Goal: Task Accomplishment & Management: Manage account settings

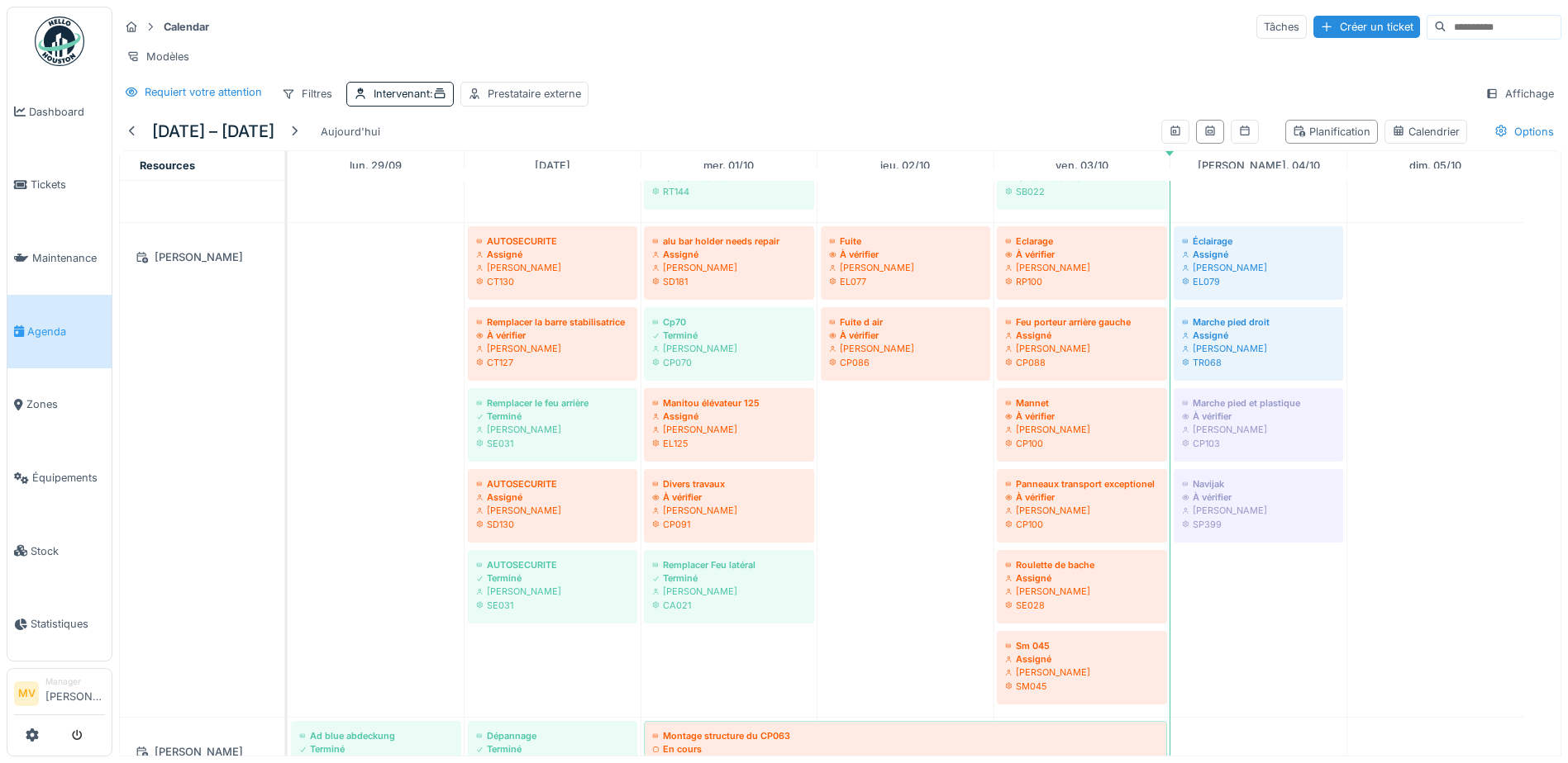
scroll to position [900, 0]
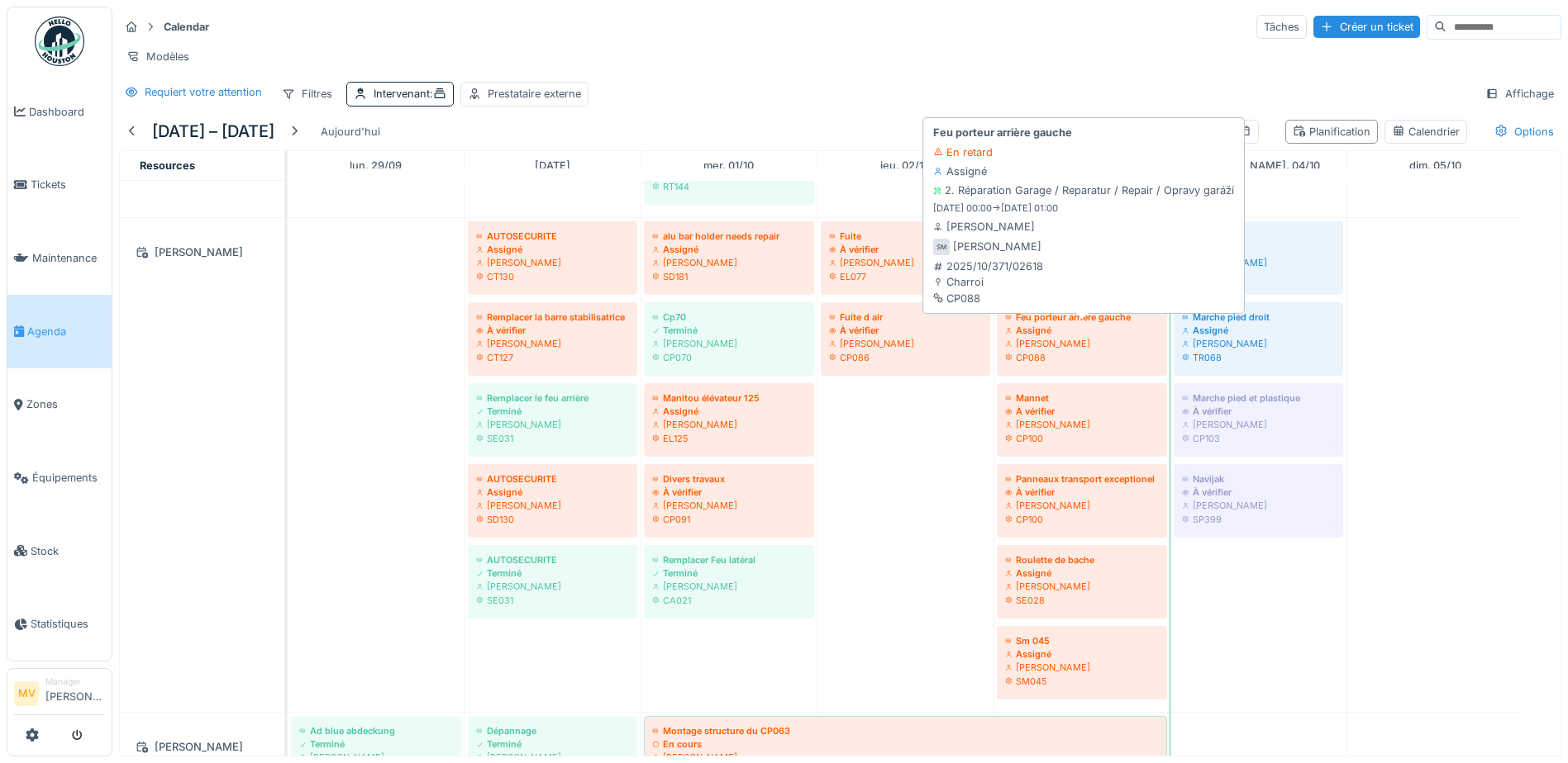
click at [1107, 351] on div "Sergej Mandzjuk" at bounding box center [1082, 344] width 154 height 13
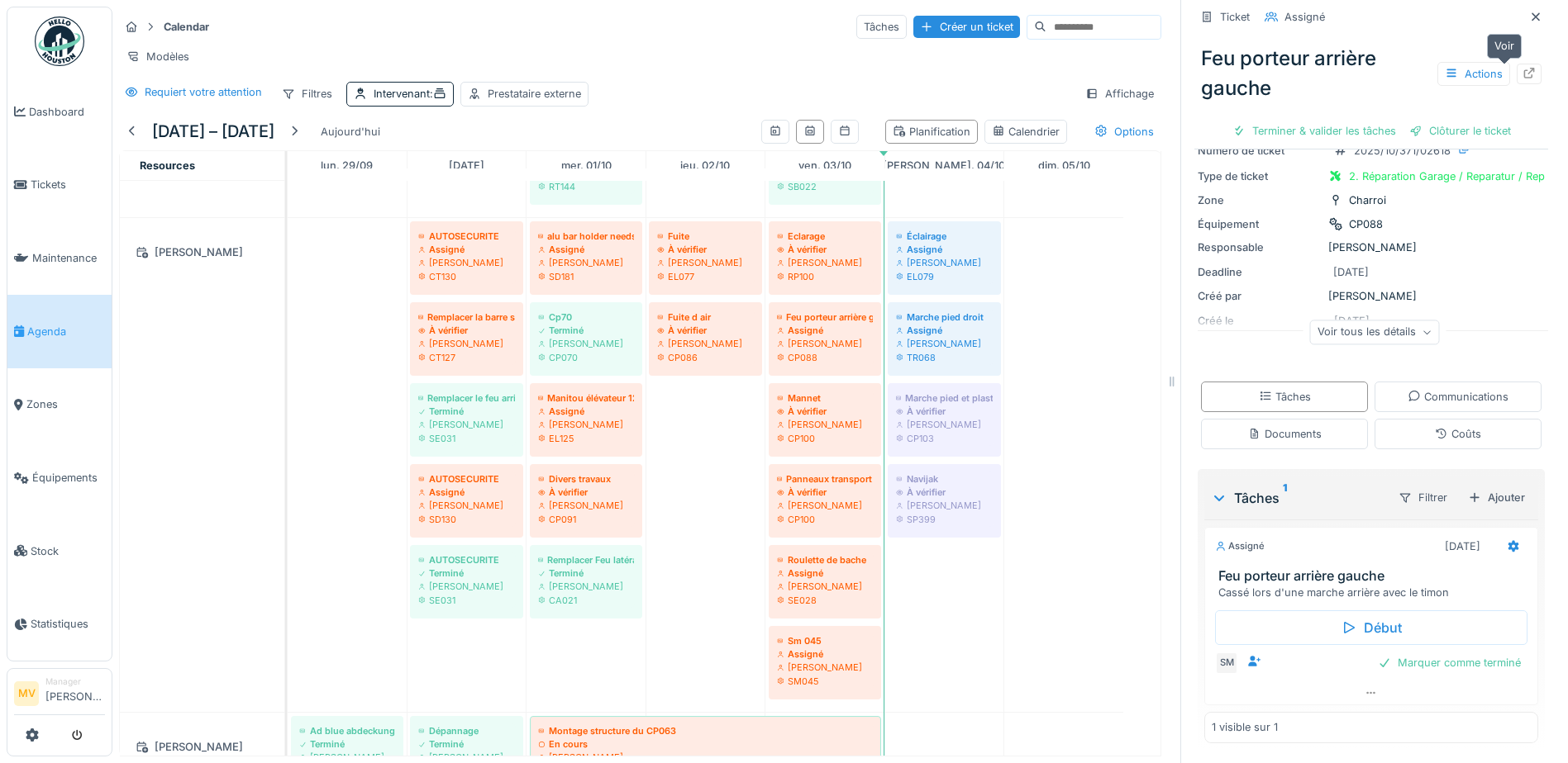
click at [1522, 74] on icon at bounding box center [1529, 72] width 13 height 10
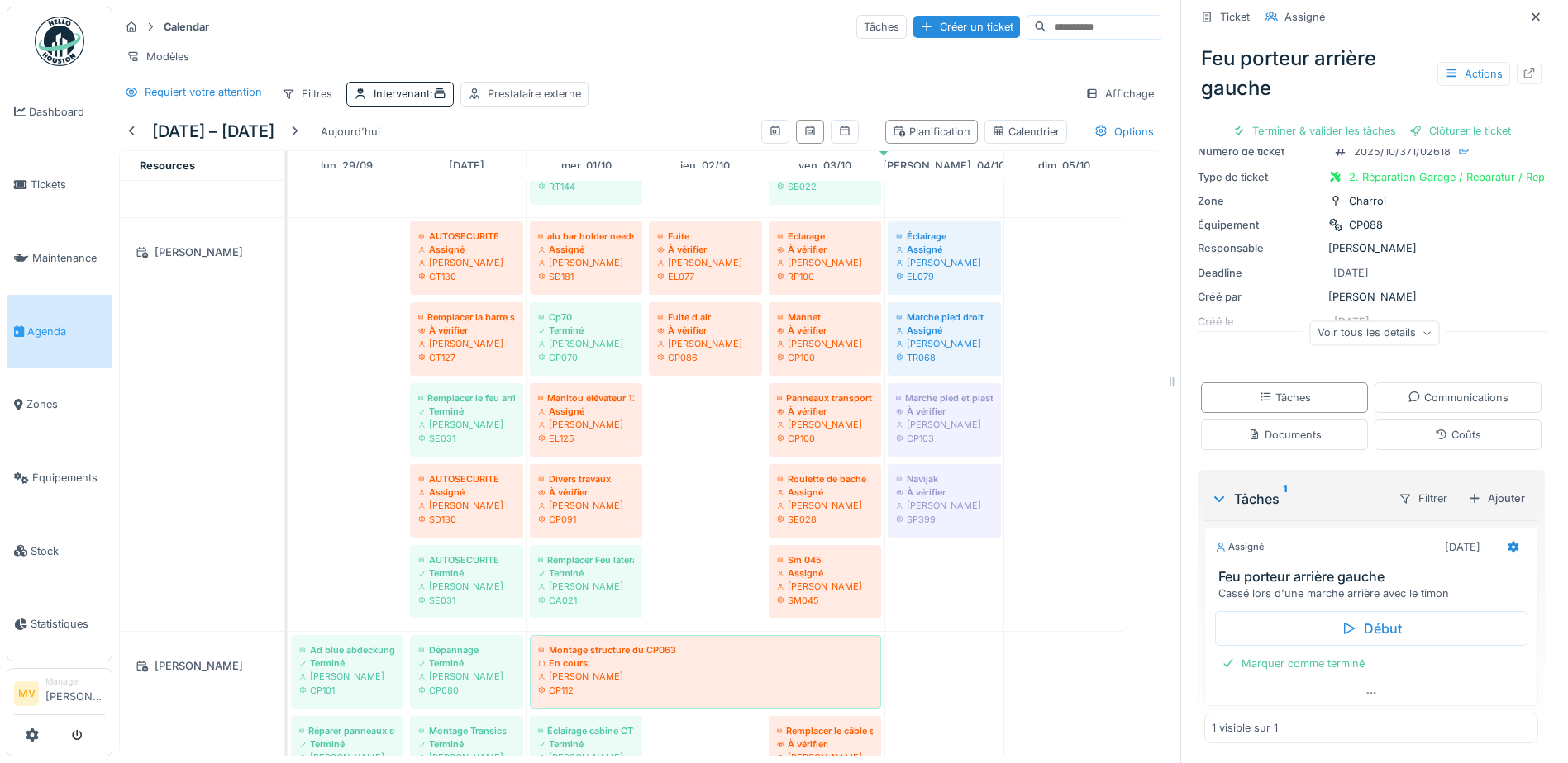
scroll to position [69, 0]
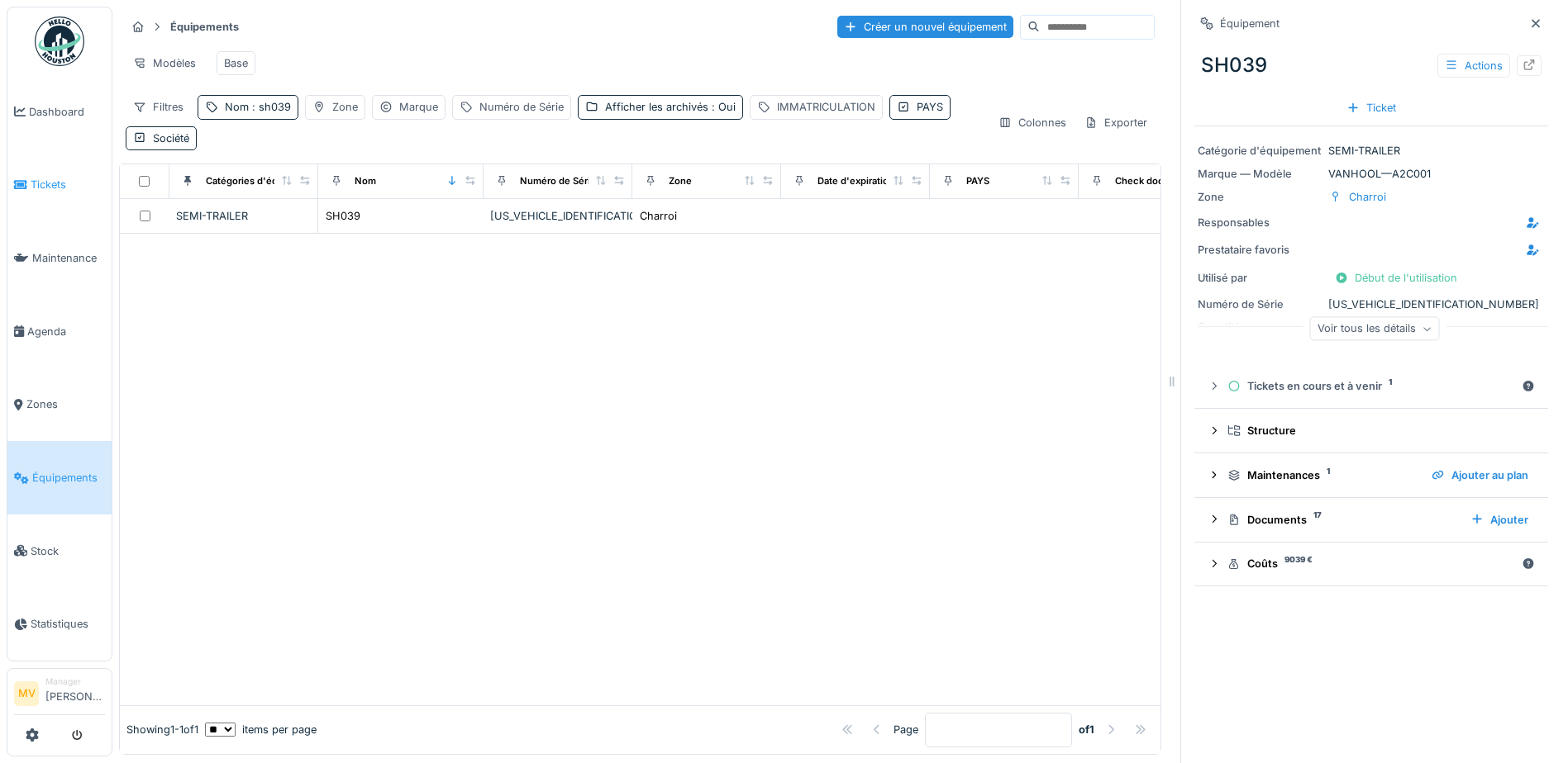
click at [60, 189] on span "Tickets" at bounding box center [67, 185] width 74 height 16
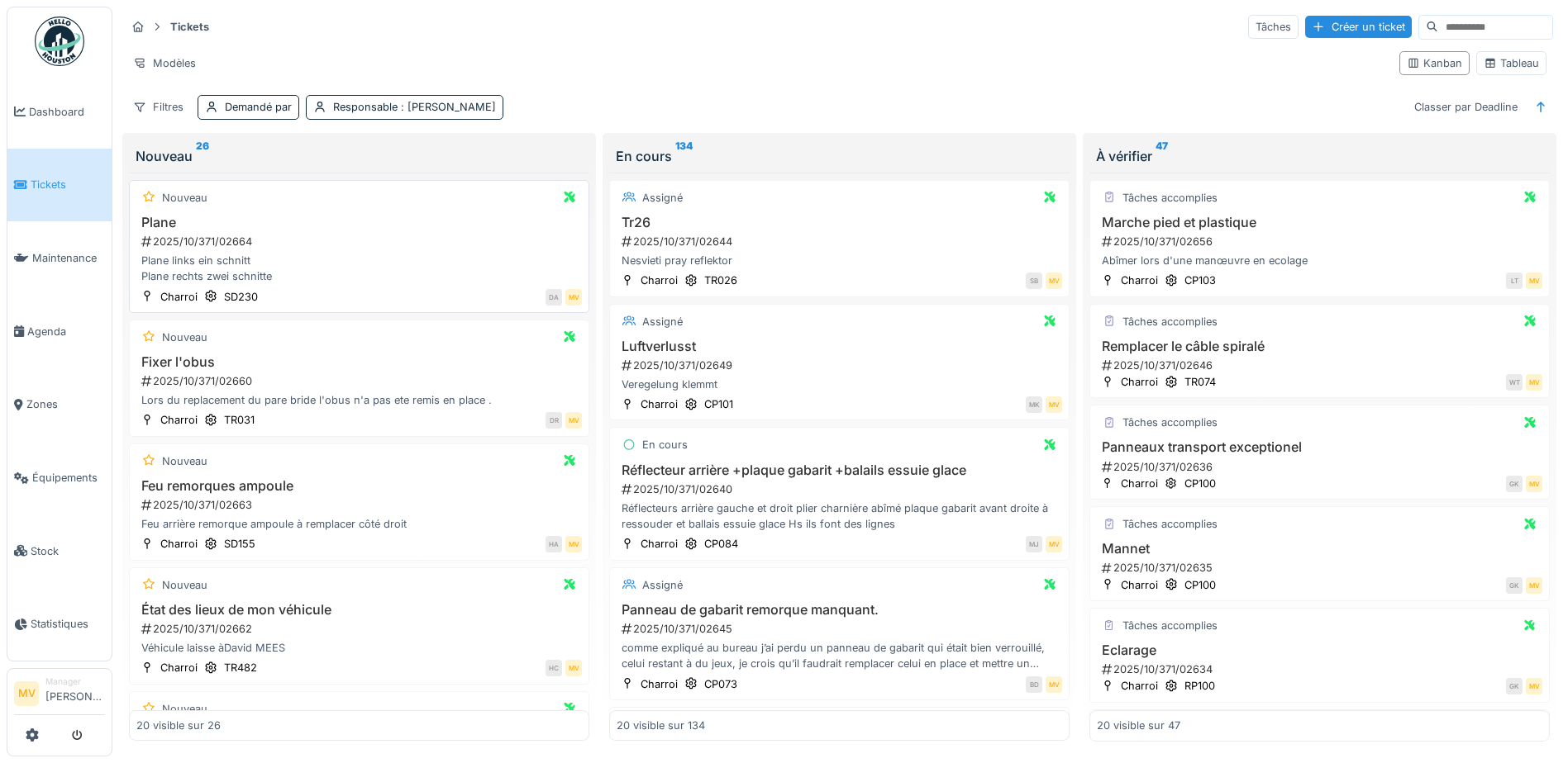
click at [438, 251] on div "Plane 2025/10/371/02664 Plane links ein schnitt Plane rechts zwei schnitte" at bounding box center [359, 250] width 446 height 70
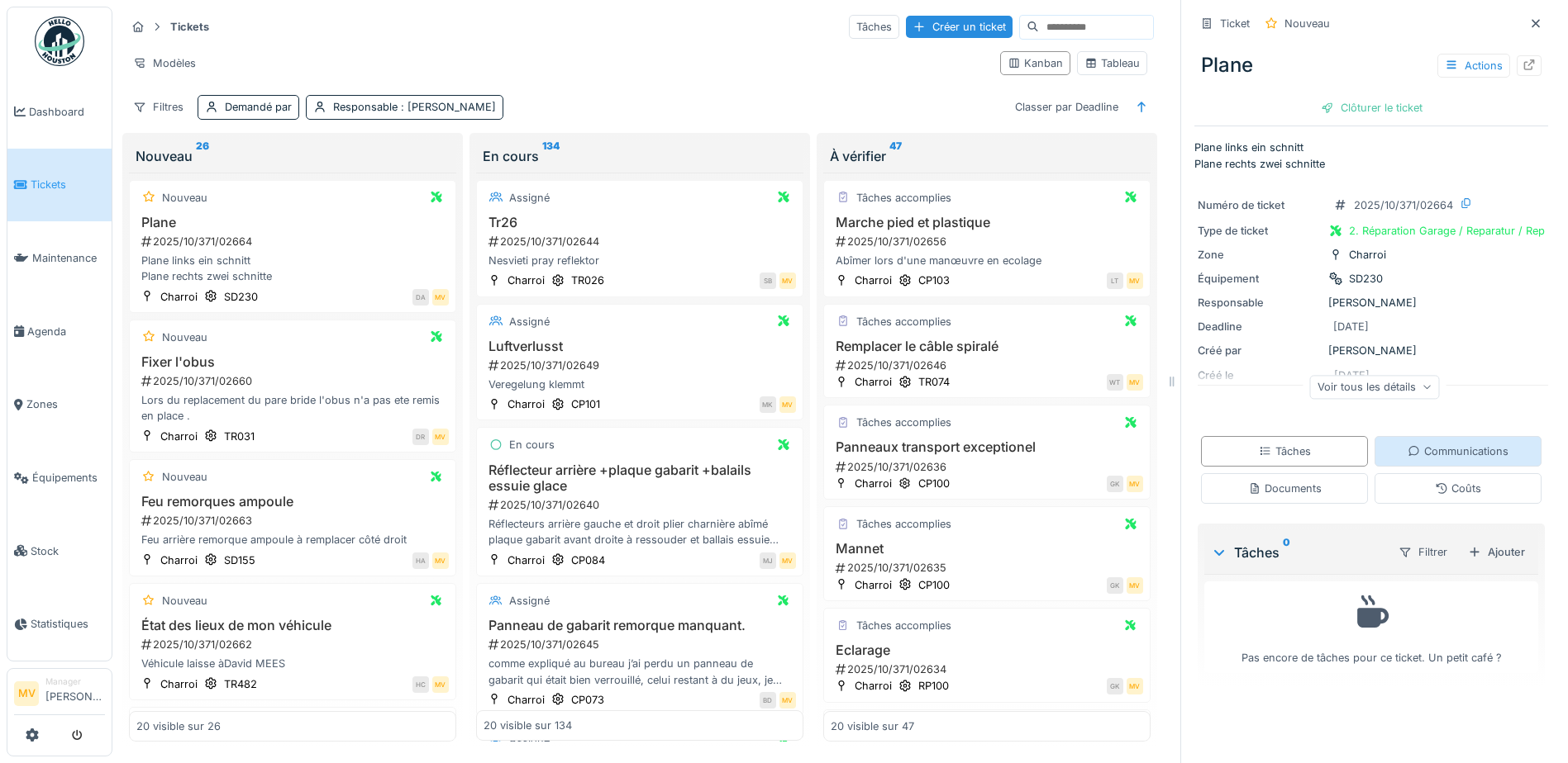
click at [1451, 451] on div "Communications" at bounding box center [1458, 451] width 100 height 16
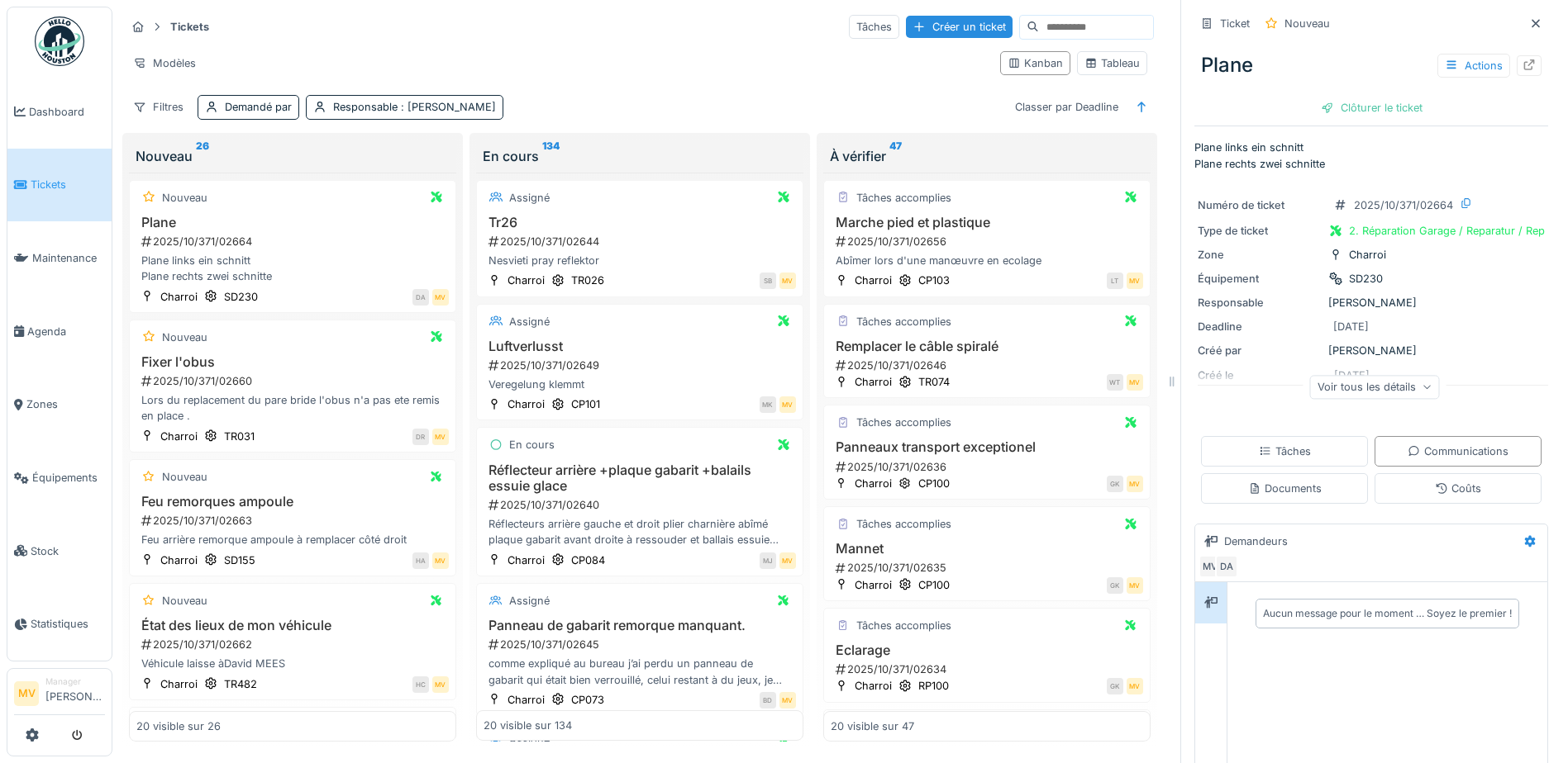
click at [1295, 609] on div "Aucun message pour le moment … Soyez le premier !" at bounding box center [1387, 614] width 248 height 15
click at [1279, 607] on div "Aucun message pour le moment … Soyez le premier !" at bounding box center [1387, 614] width 248 height 15
click at [1281, 649] on div "Aucun message pour le moment … Soyez le premier !" at bounding box center [1387, 718] width 319 height 272
click at [1204, 595] on div at bounding box center [1211, 603] width 13 height 16
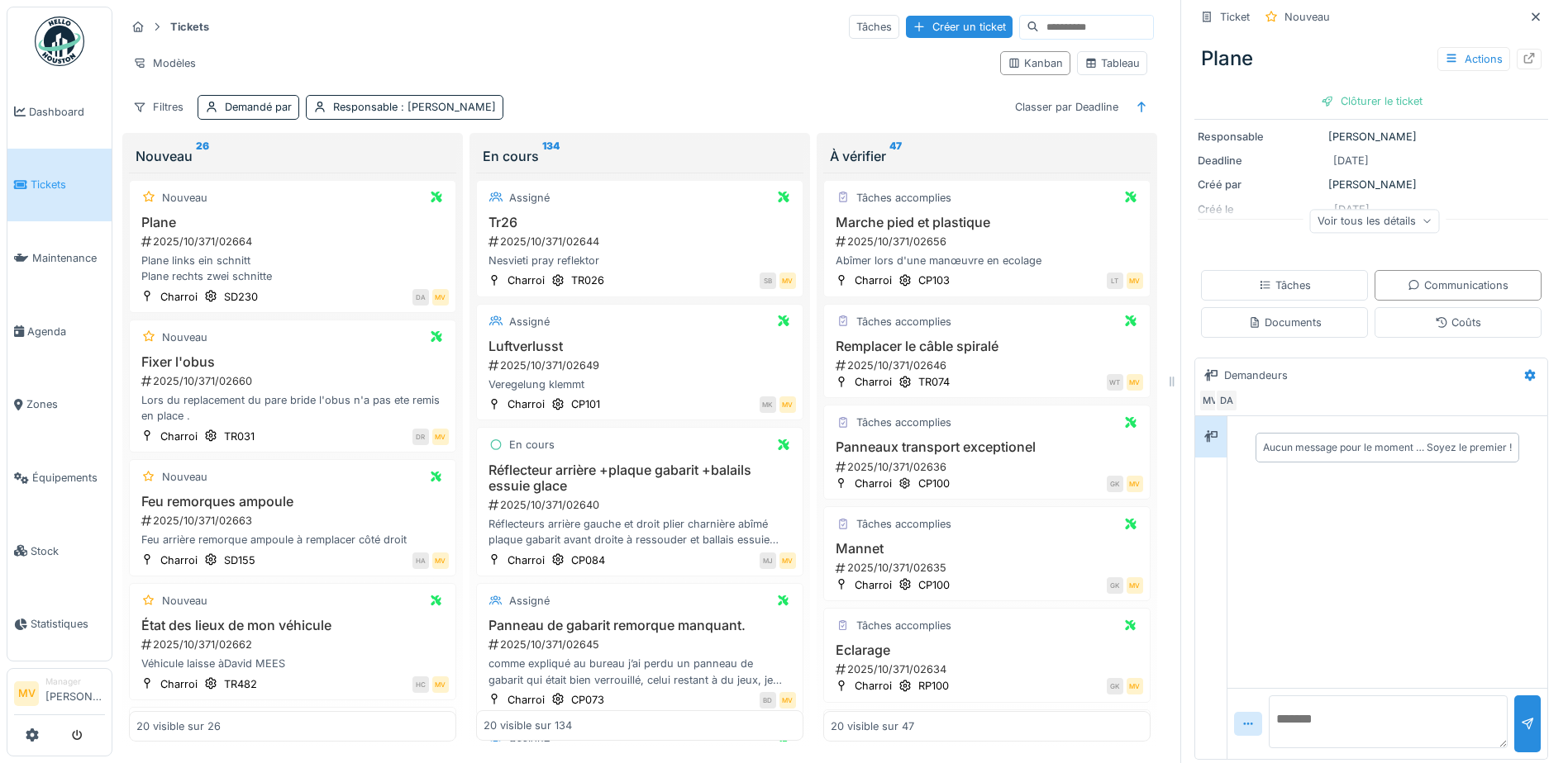
scroll to position [172, 0]
click at [1322, 706] on textarea at bounding box center [1388, 719] width 239 height 53
type textarea "**********"
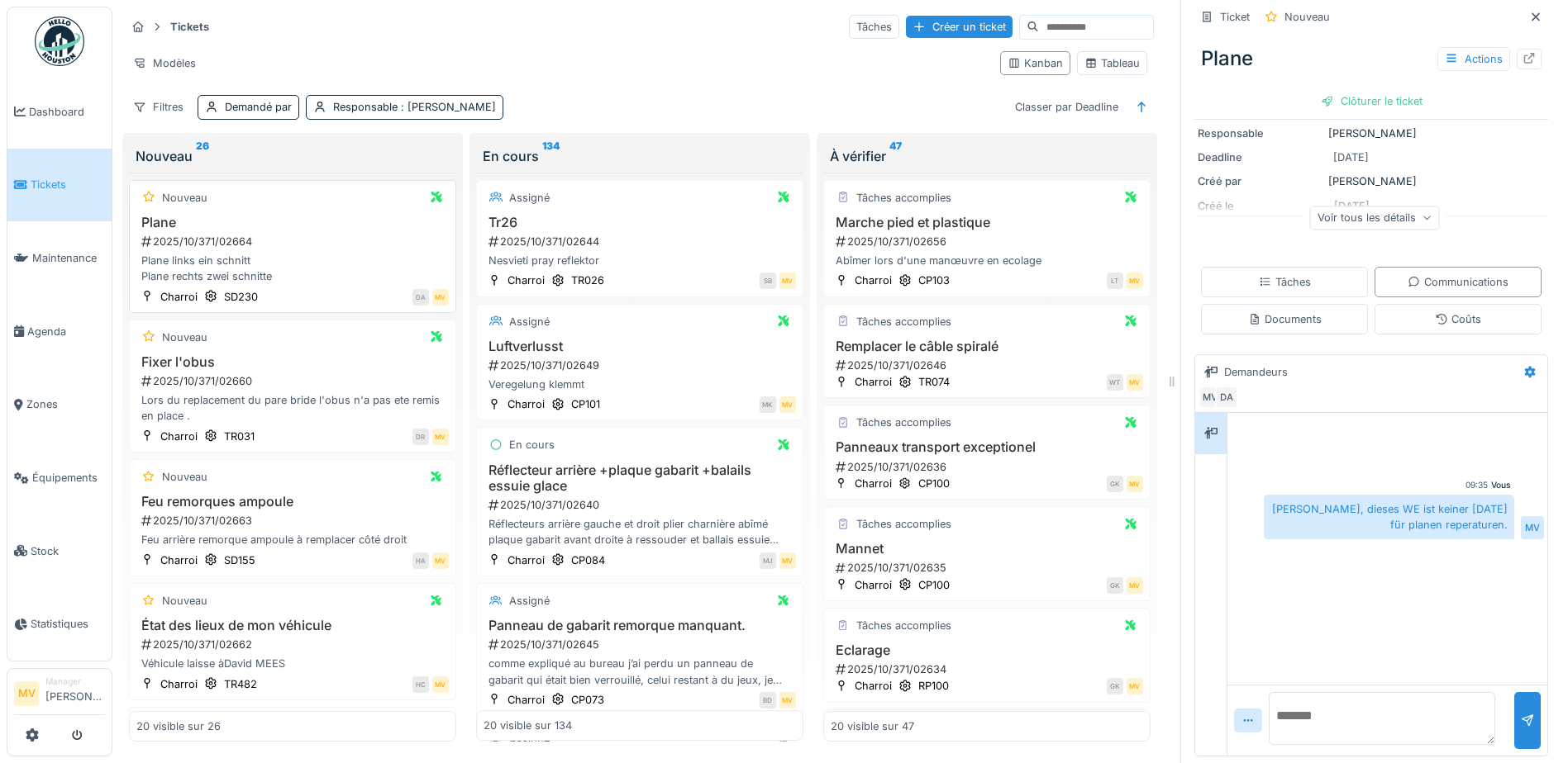
click at [332, 215] on h3 "Plane" at bounding box center [293, 223] width 313 height 16
click at [319, 373] on div "2025/10/371/02660" at bounding box center [294, 381] width 309 height 16
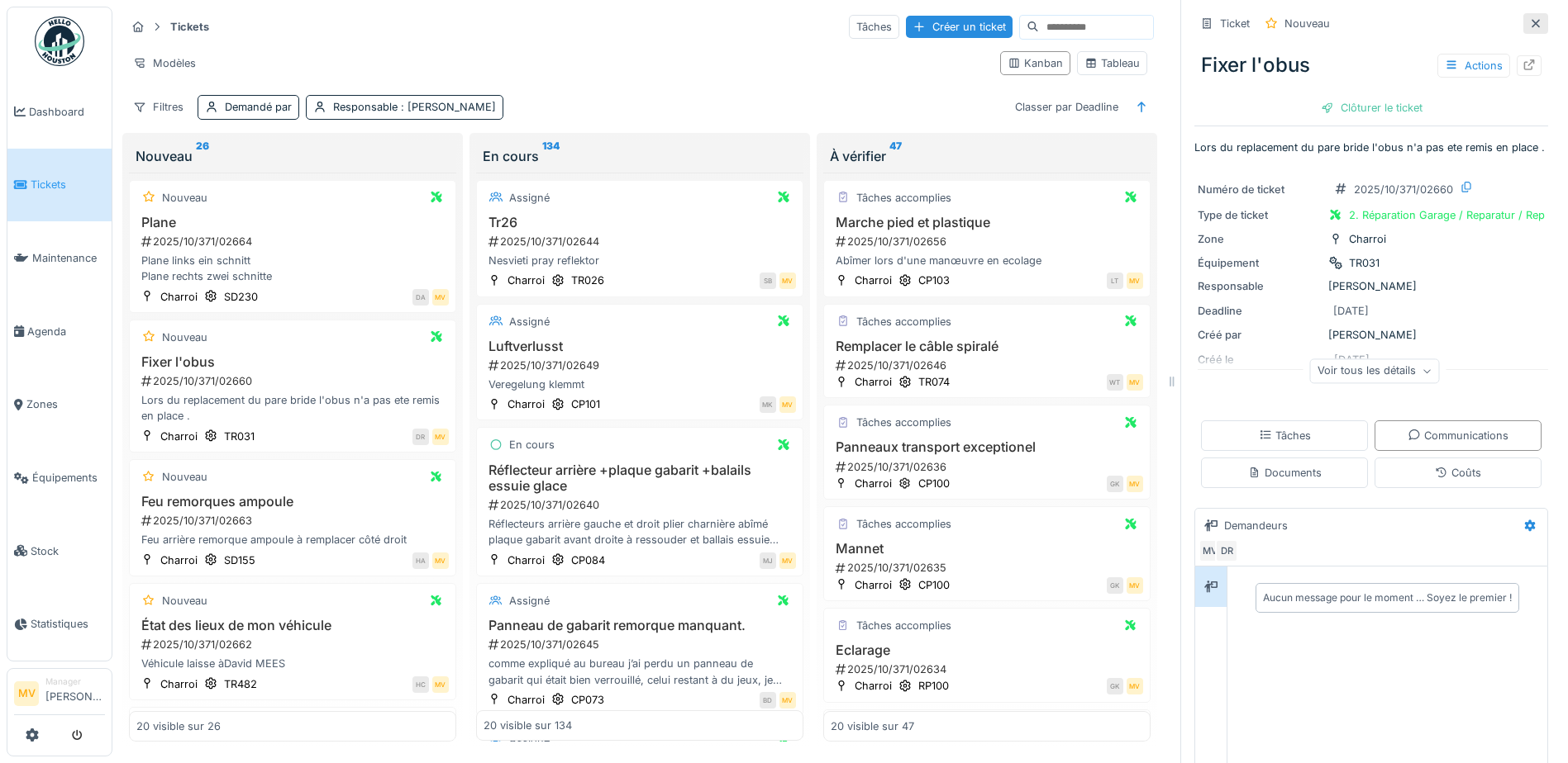
click at [1529, 16] on div at bounding box center [1536, 24] width 13 height 16
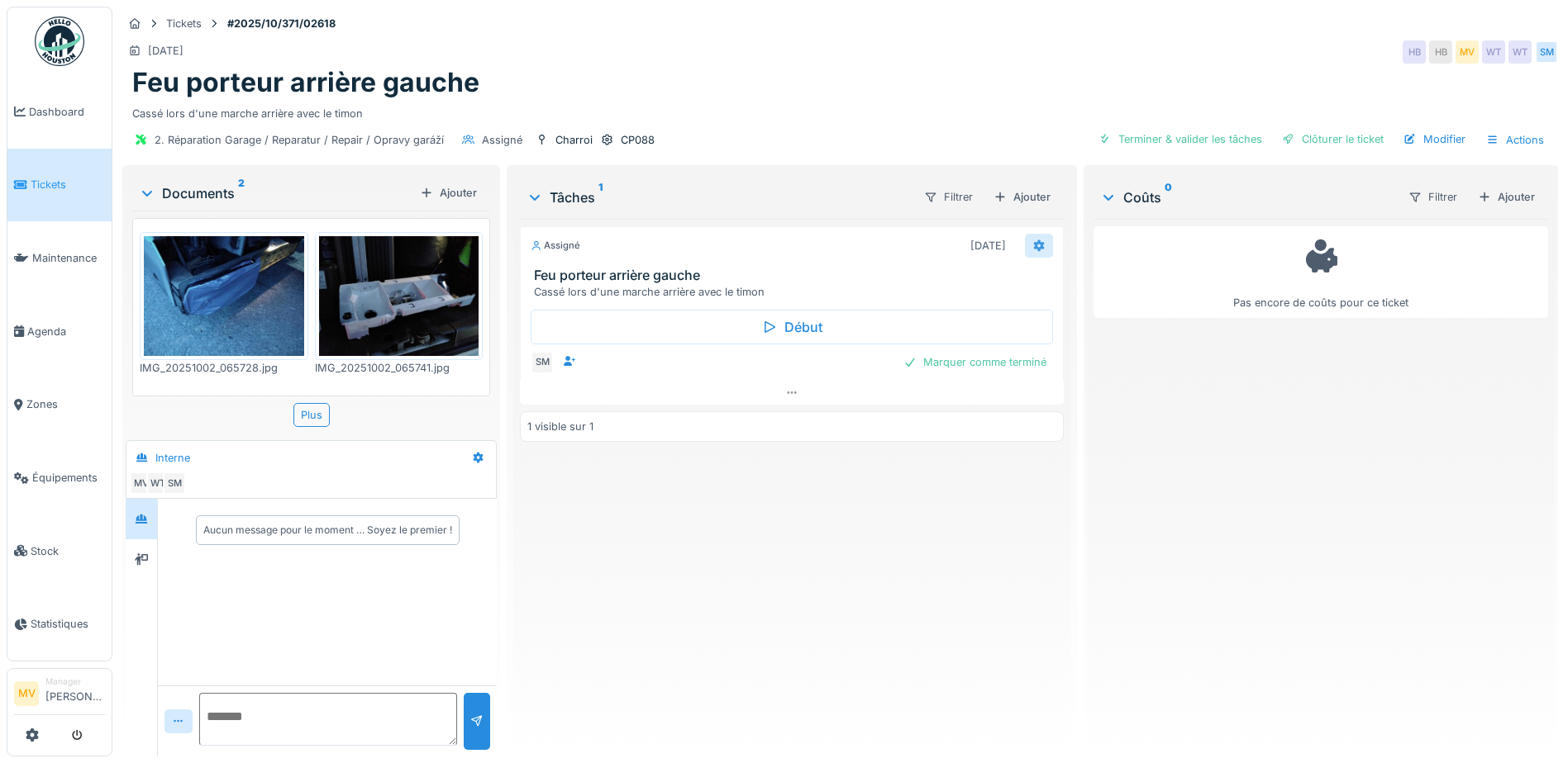
click at [1037, 245] on icon at bounding box center [1039, 245] width 13 height 10
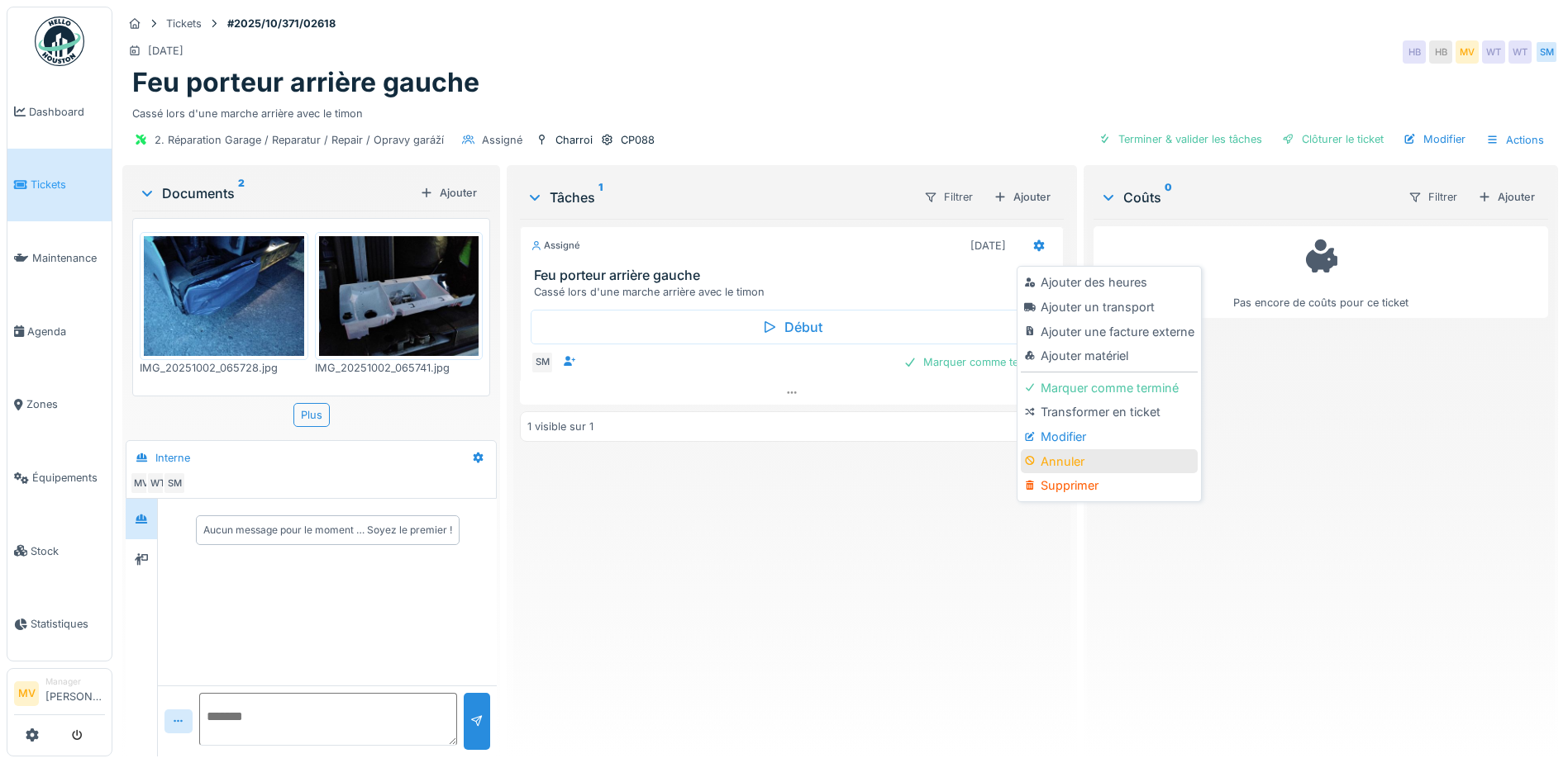
click at [1071, 449] on div "Annuler" at bounding box center [1109, 462] width 176 height 25
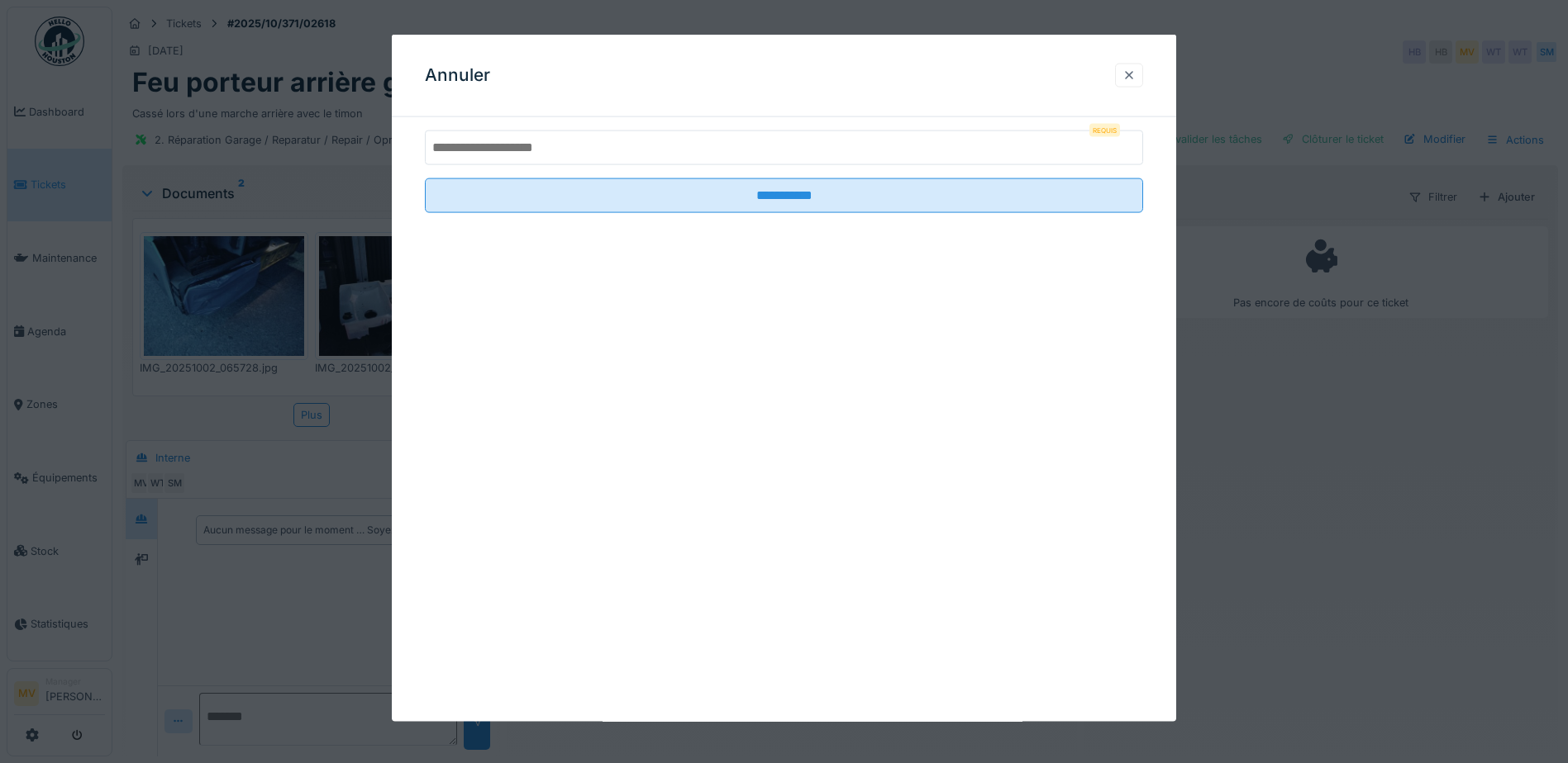
click at [1133, 68] on div at bounding box center [1129, 75] width 13 height 16
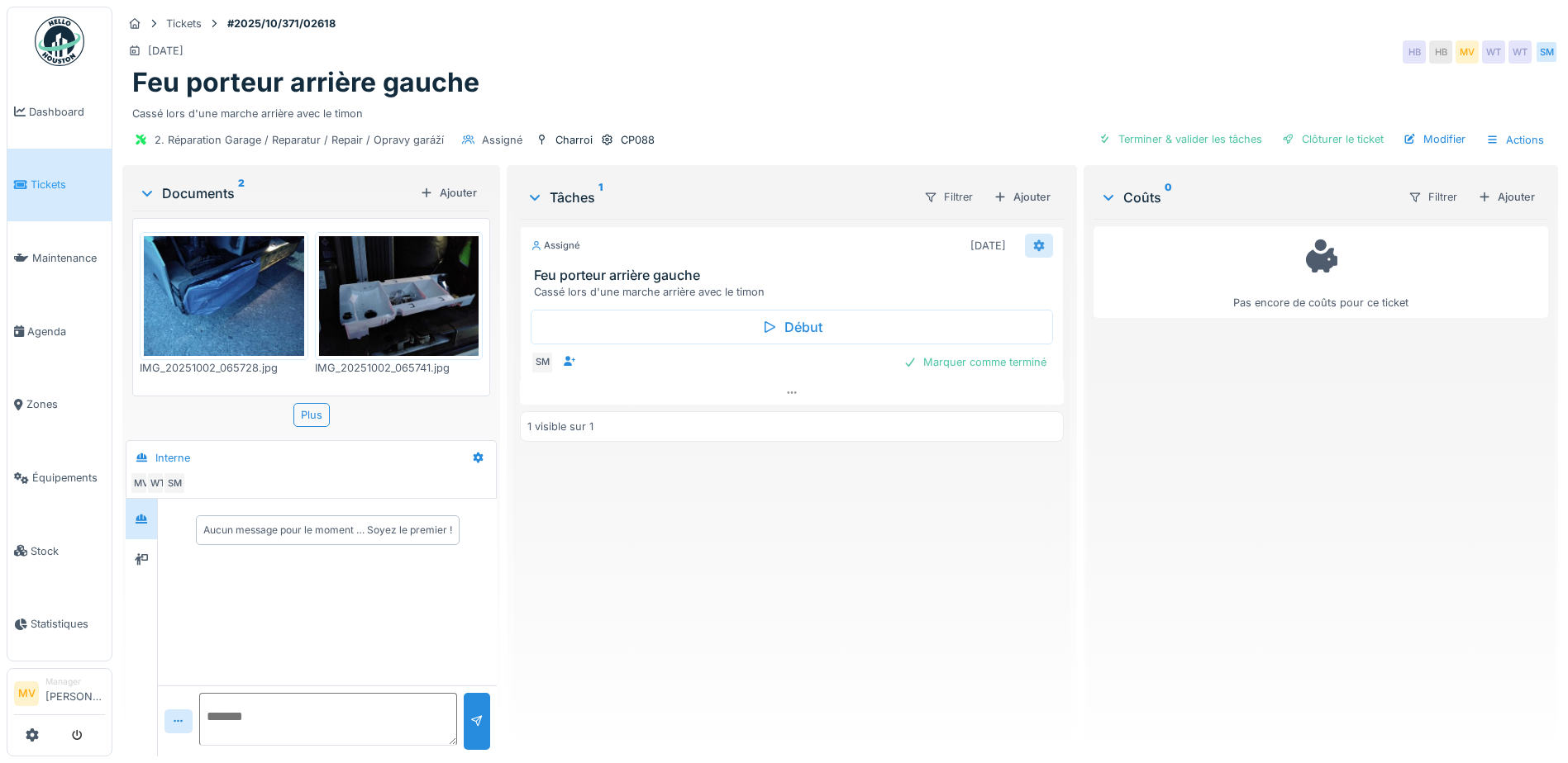
click at [1040, 245] on div at bounding box center [1039, 245] width 28 height 24
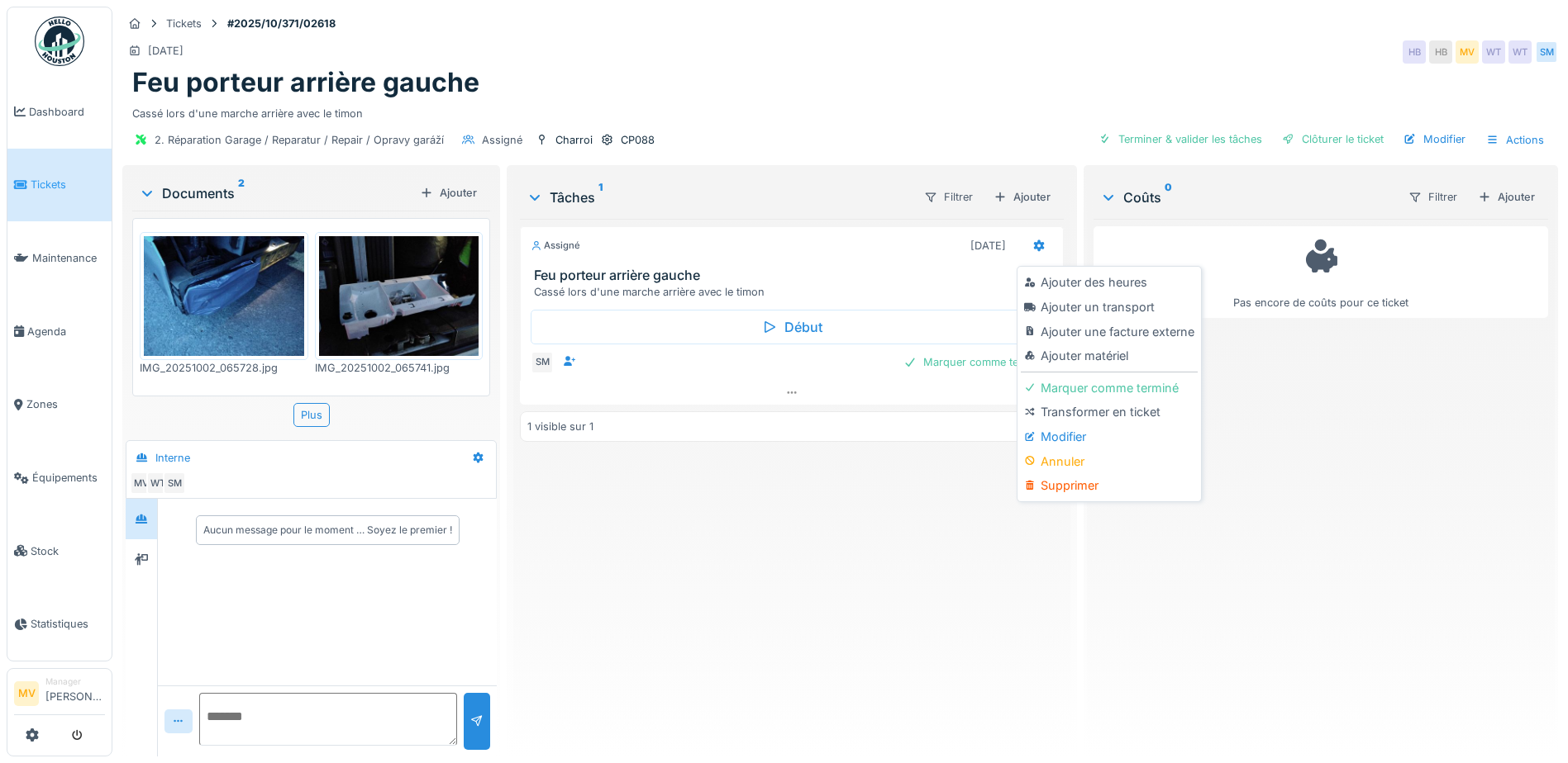
click at [1085, 435] on div "Modifier" at bounding box center [1109, 437] width 176 height 25
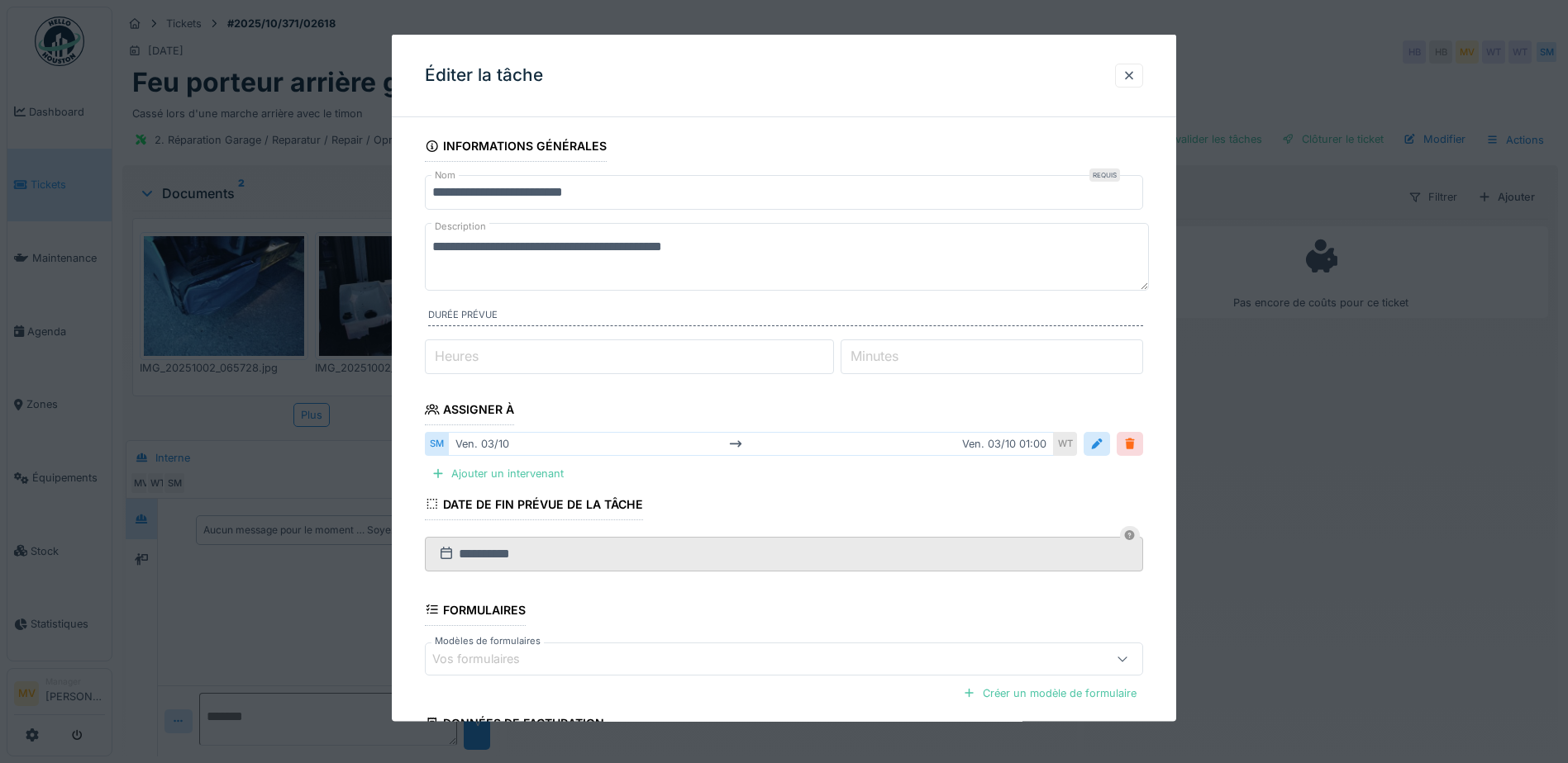
click at [1130, 448] on div at bounding box center [1130, 444] width 13 height 16
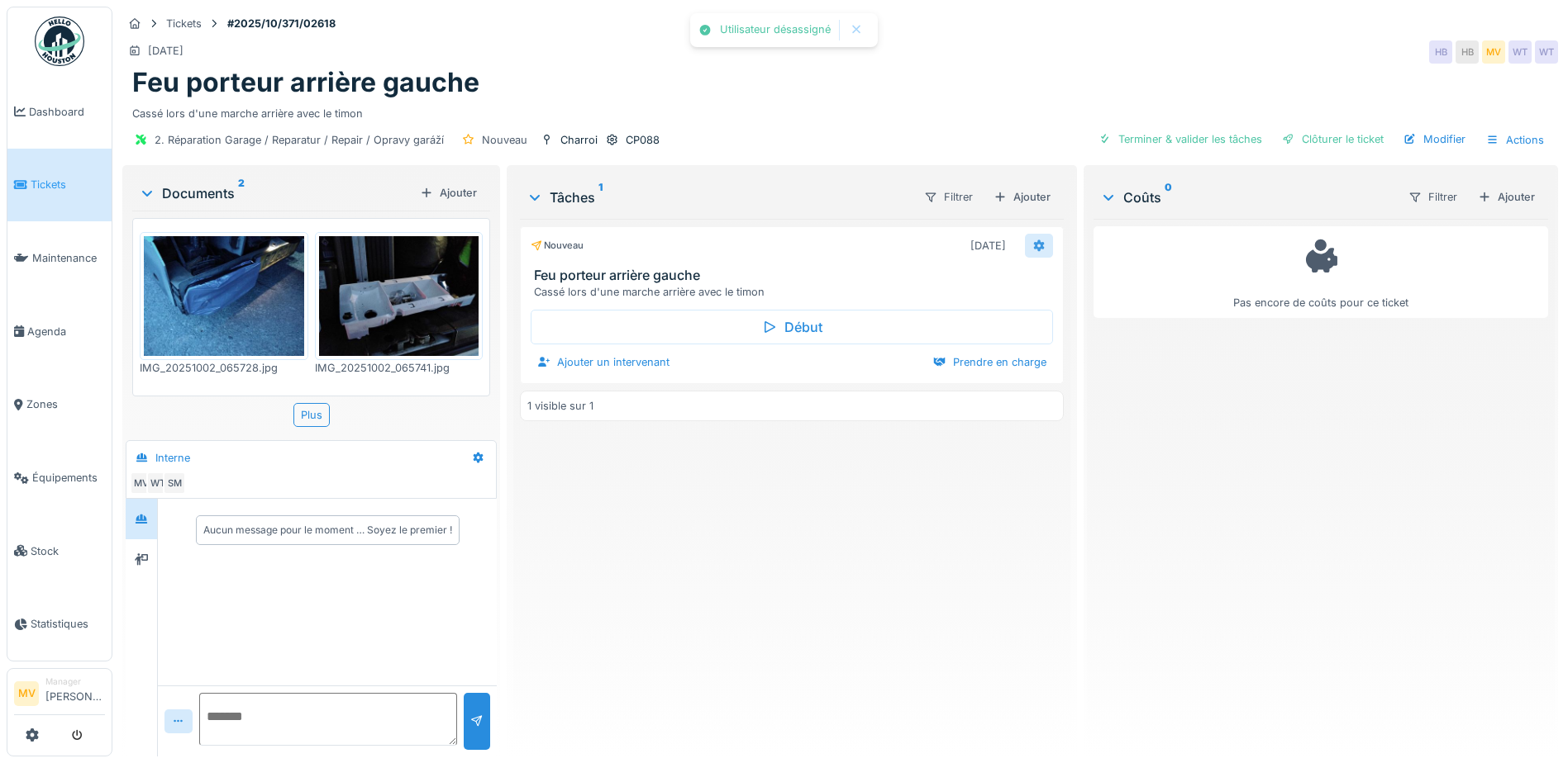
click at [1032, 245] on icon at bounding box center [1039, 245] width 13 height 10
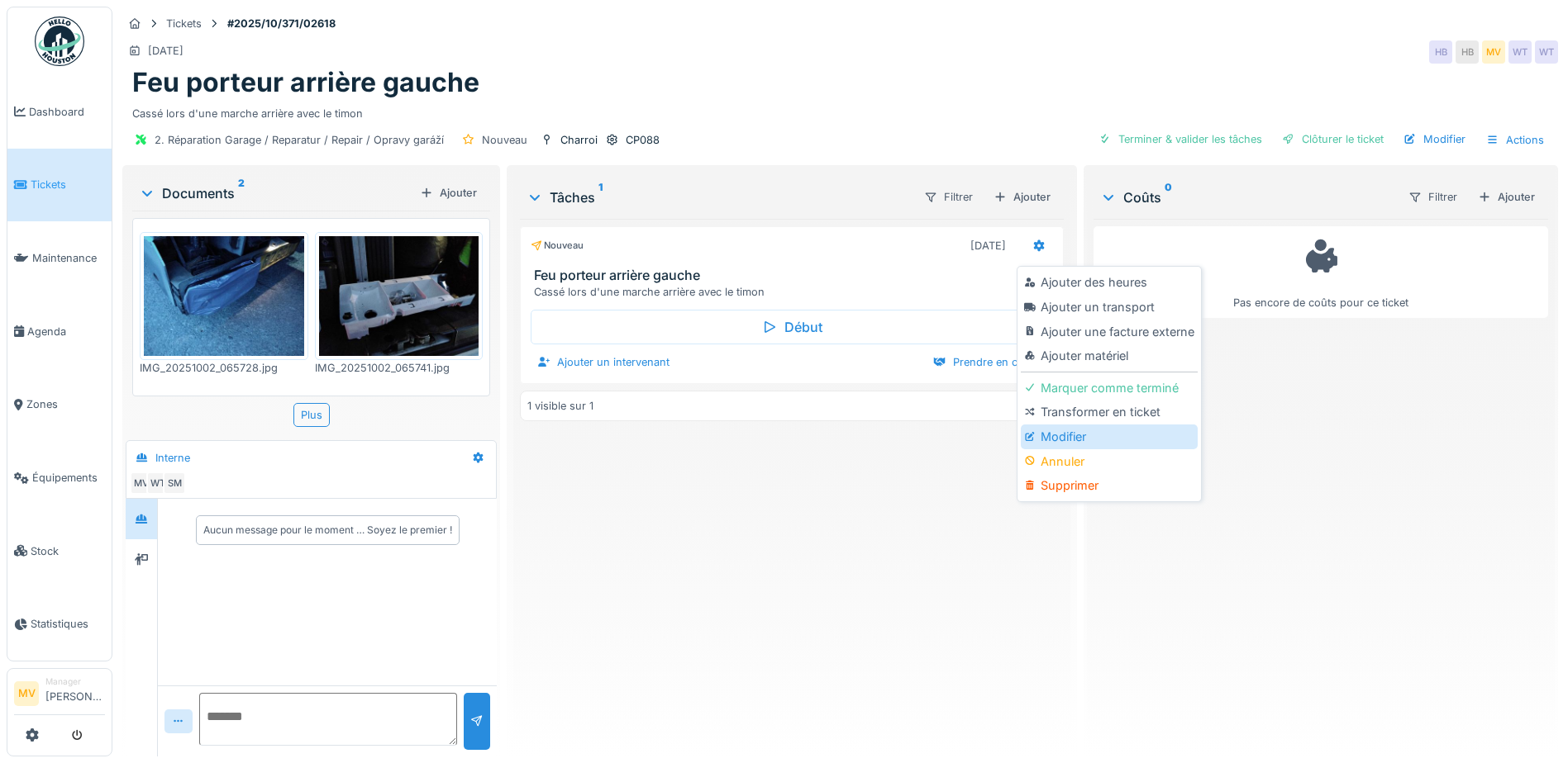
click at [1044, 435] on div "Modifier" at bounding box center [1109, 437] width 176 height 25
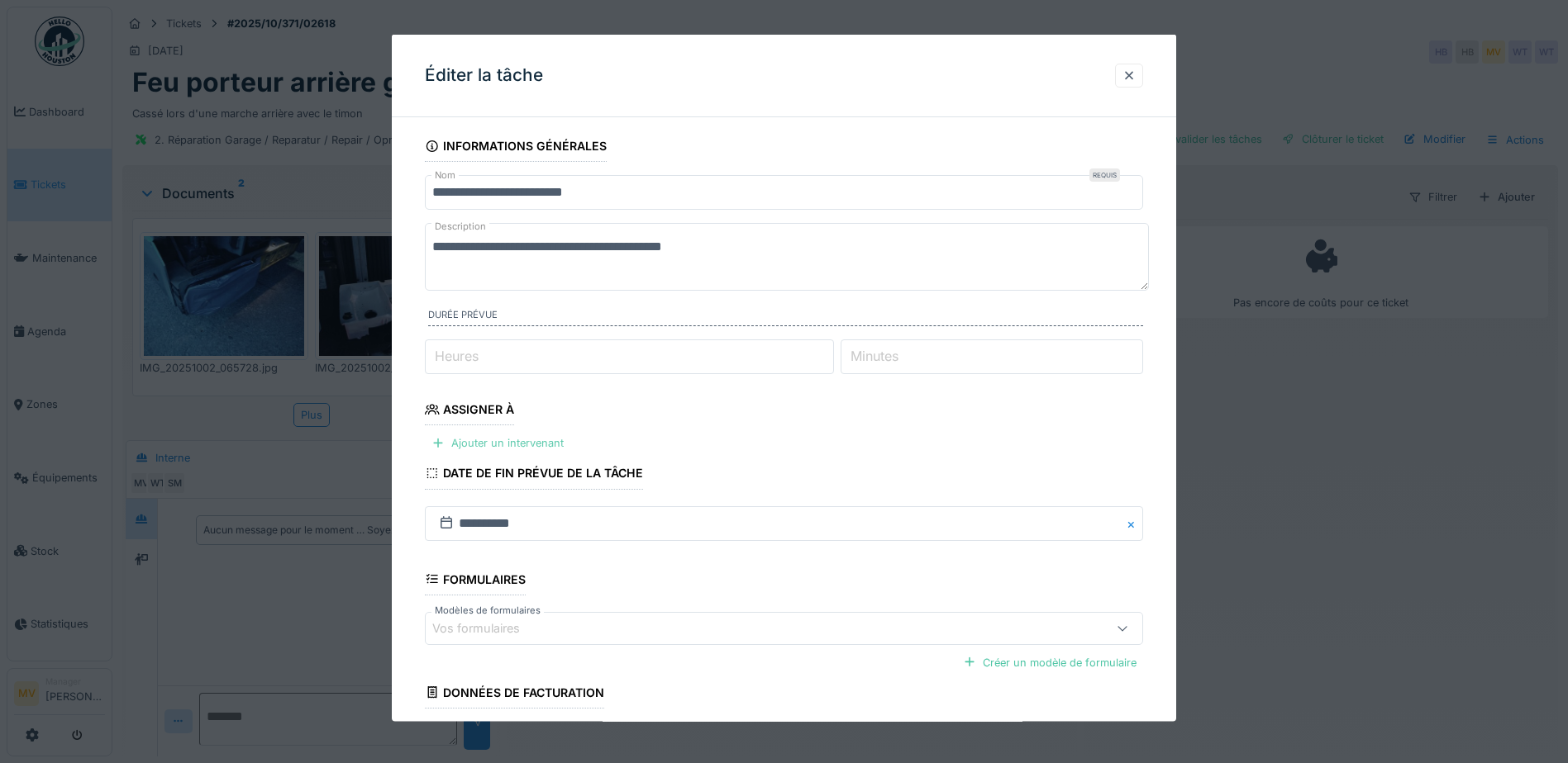
click at [541, 450] on div "Ajouter un intervenant" at bounding box center [497, 444] width 145 height 23
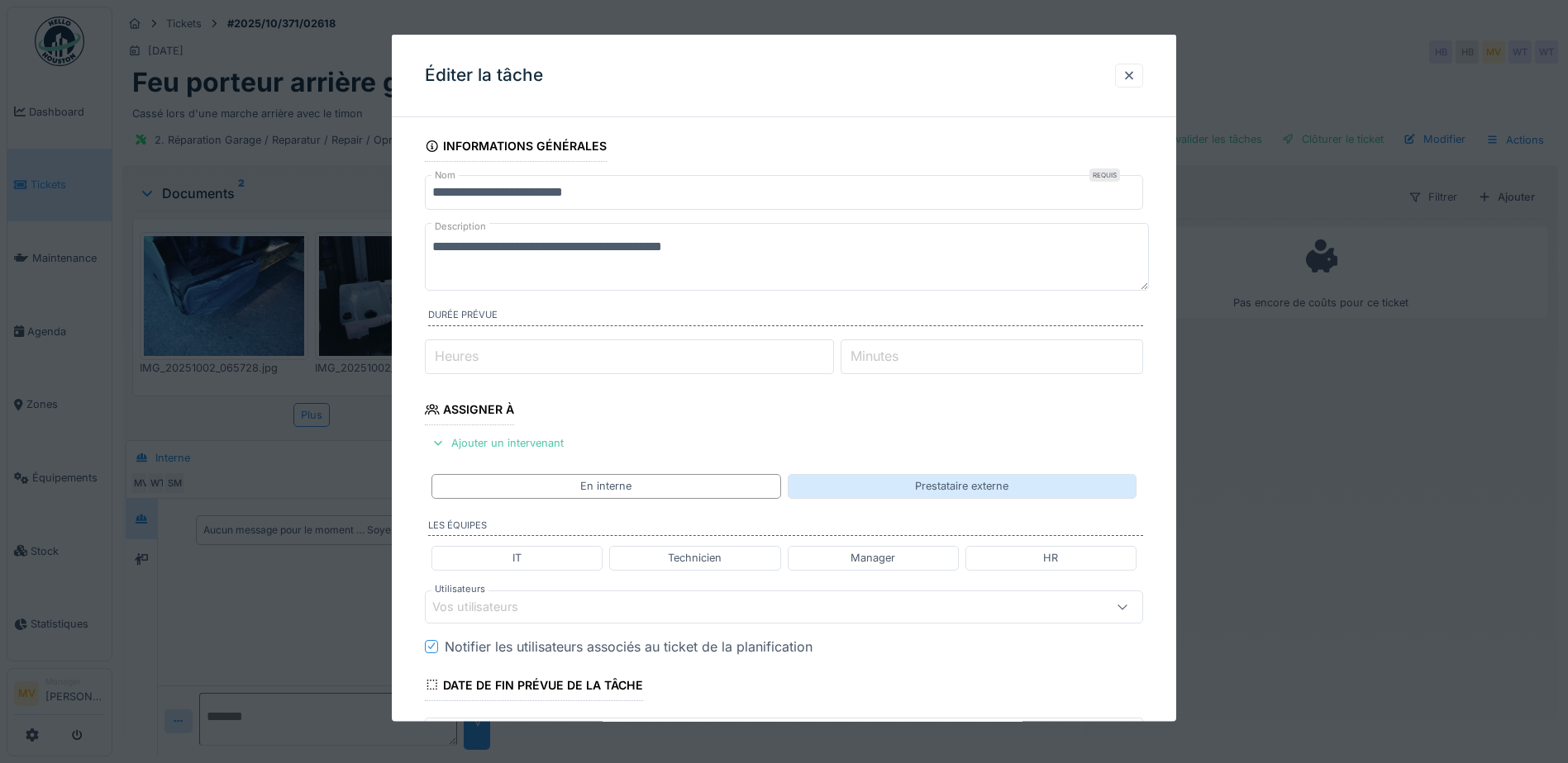
click at [963, 482] on div "Prestataire externe" at bounding box center [961, 486] width 94 height 16
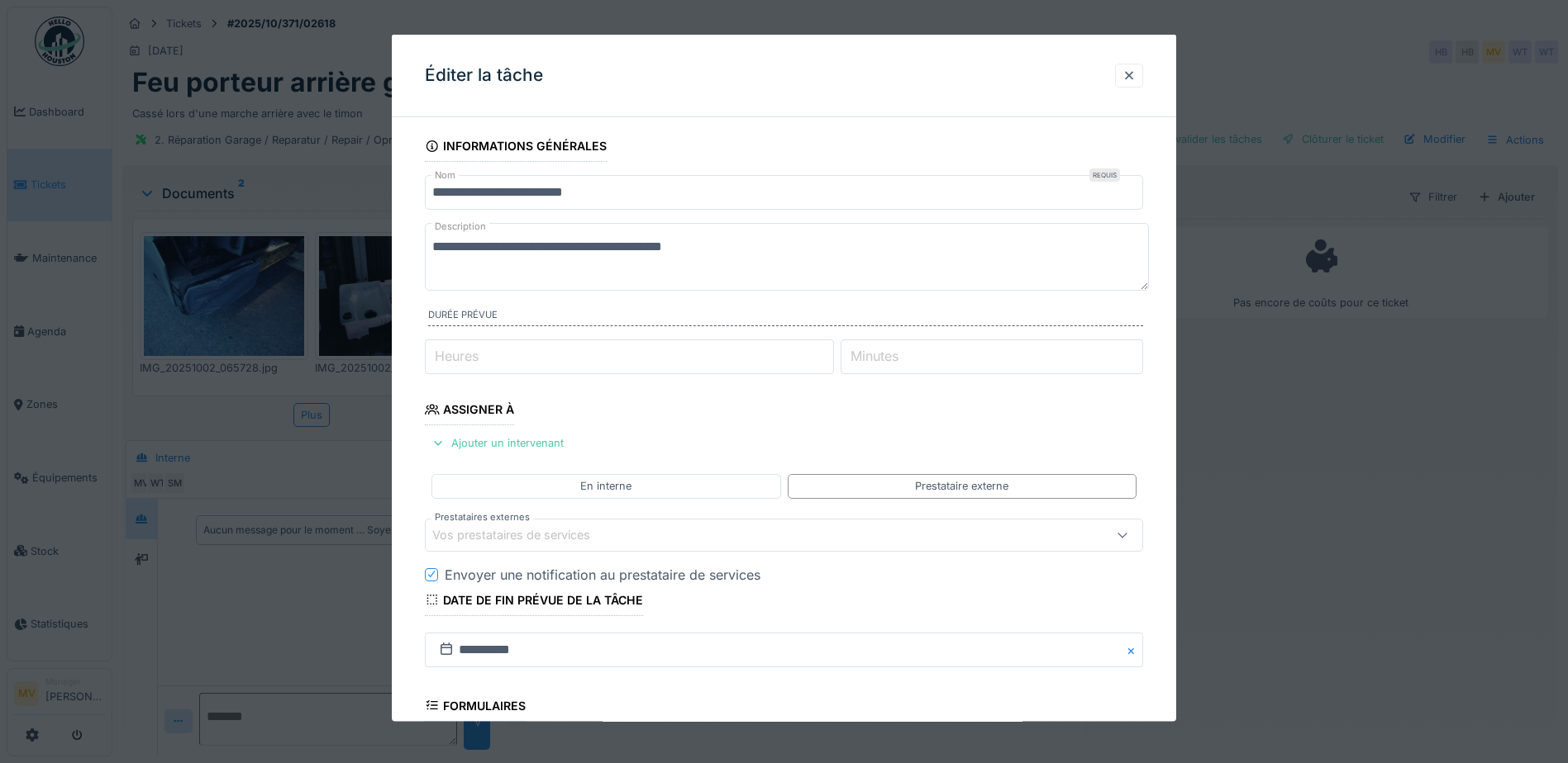
click at [711, 538] on div "Vos prestataires de services" at bounding box center [741, 534] width 619 height 18
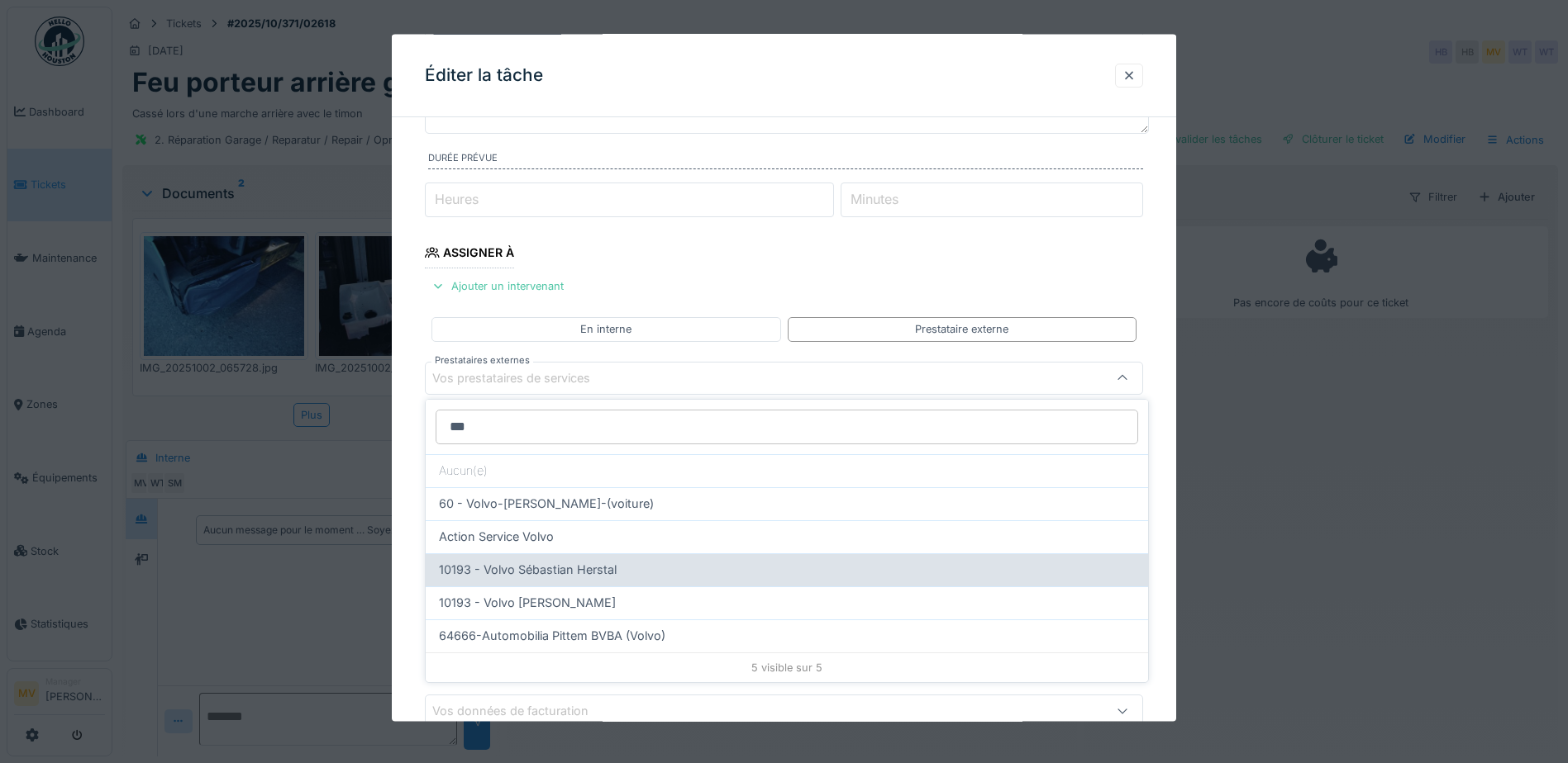
type input "***"
click at [596, 557] on div "10193 - Volvo Sébastian Herstal" at bounding box center [787, 570] width 722 height 33
type input "*****"
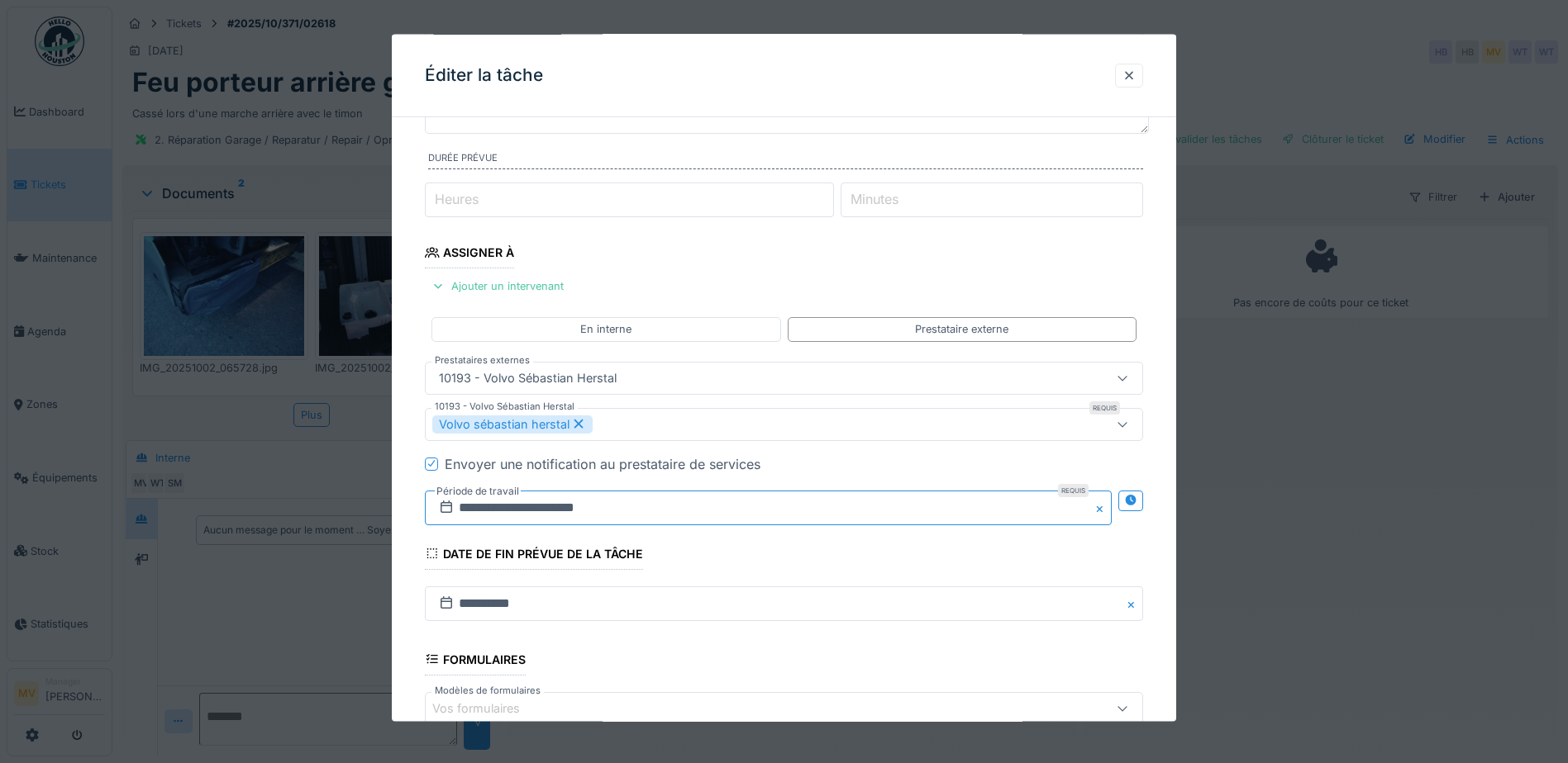
click at [669, 505] on input "**********" at bounding box center [768, 507] width 686 height 35
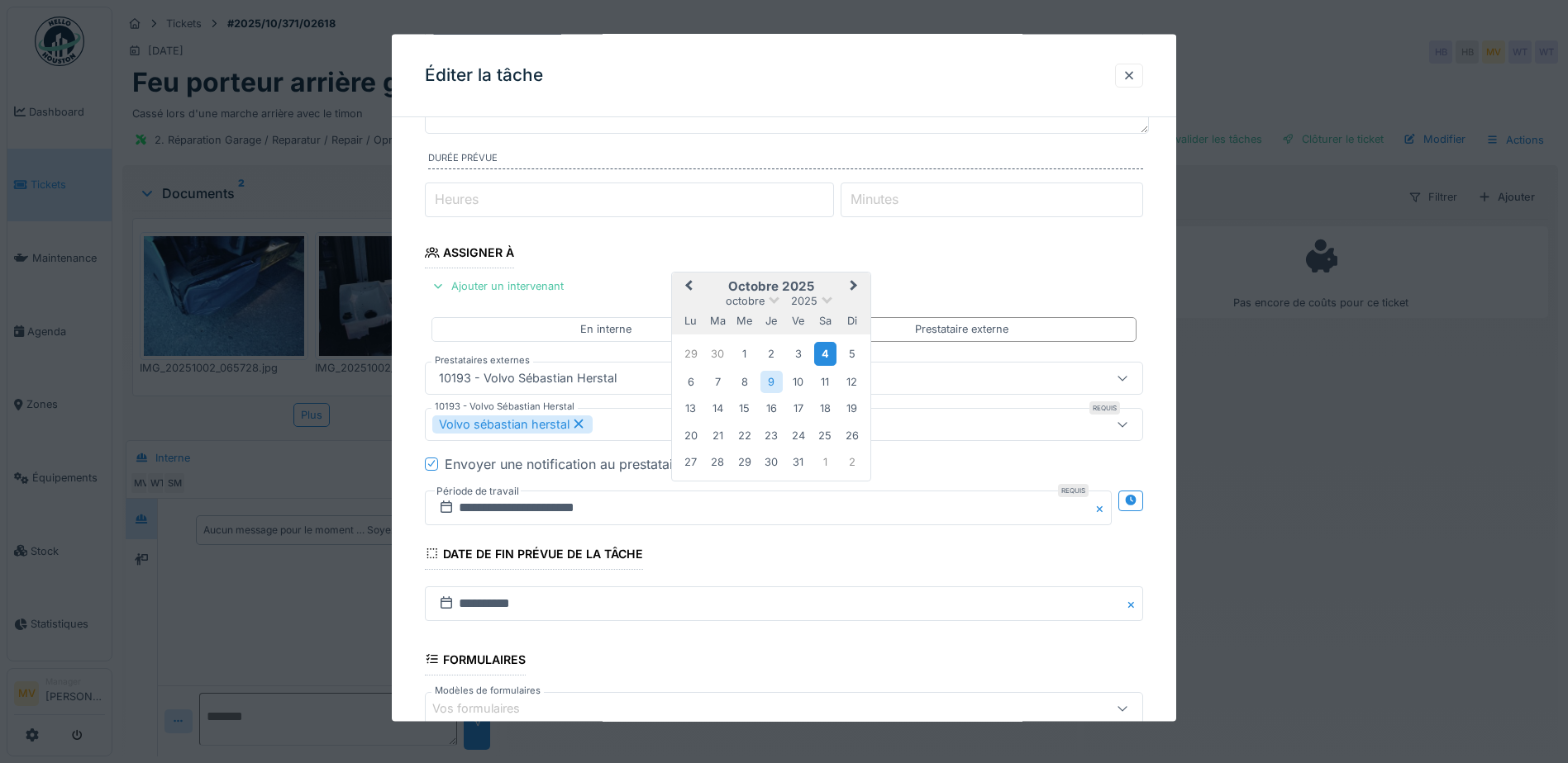
click at [822, 356] on div "4" at bounding box center [826, 354] width 23 height 24
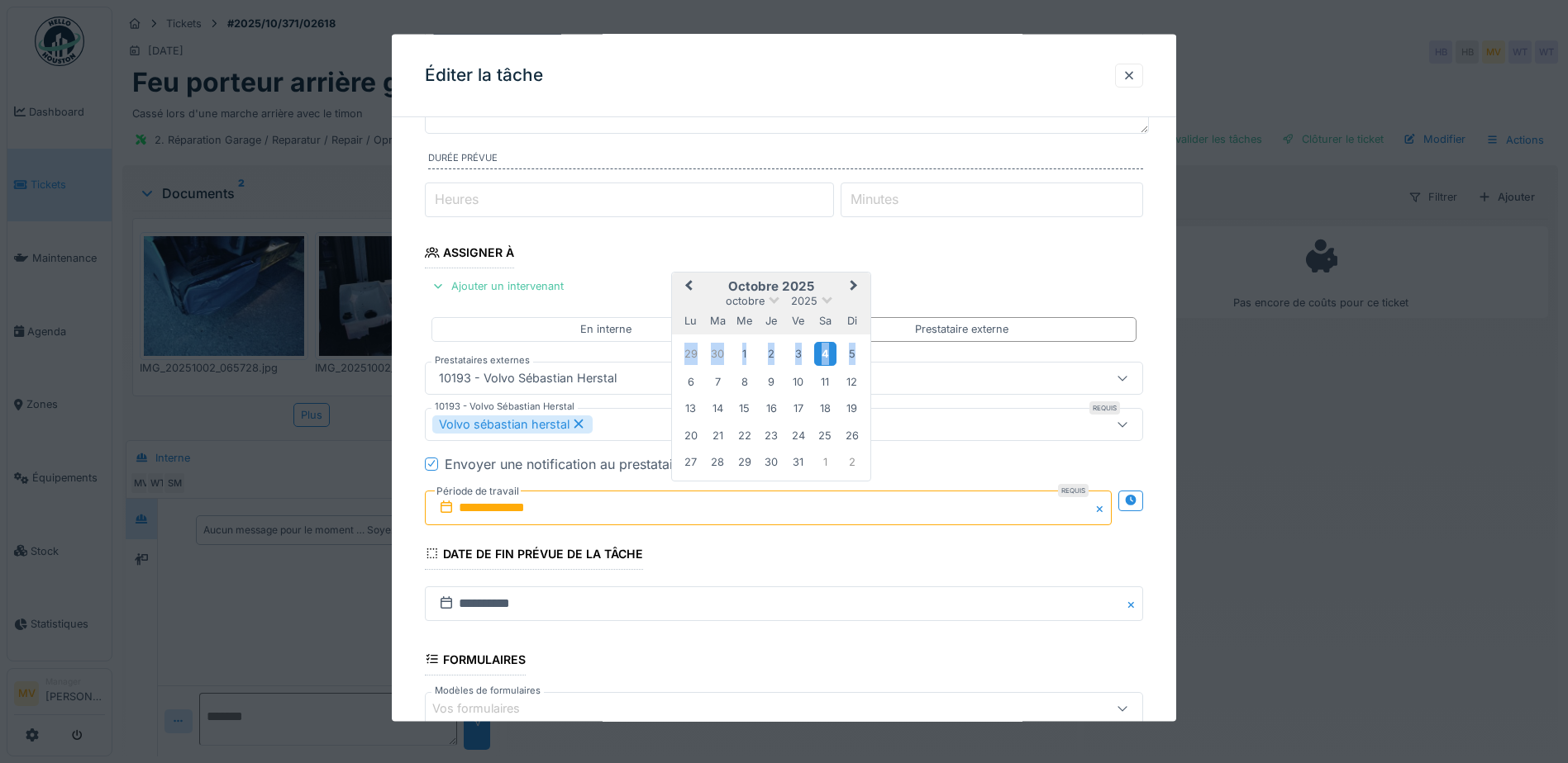
click at [822, 355] on div "4" at bounding box center [826, 354] width 23 height 24
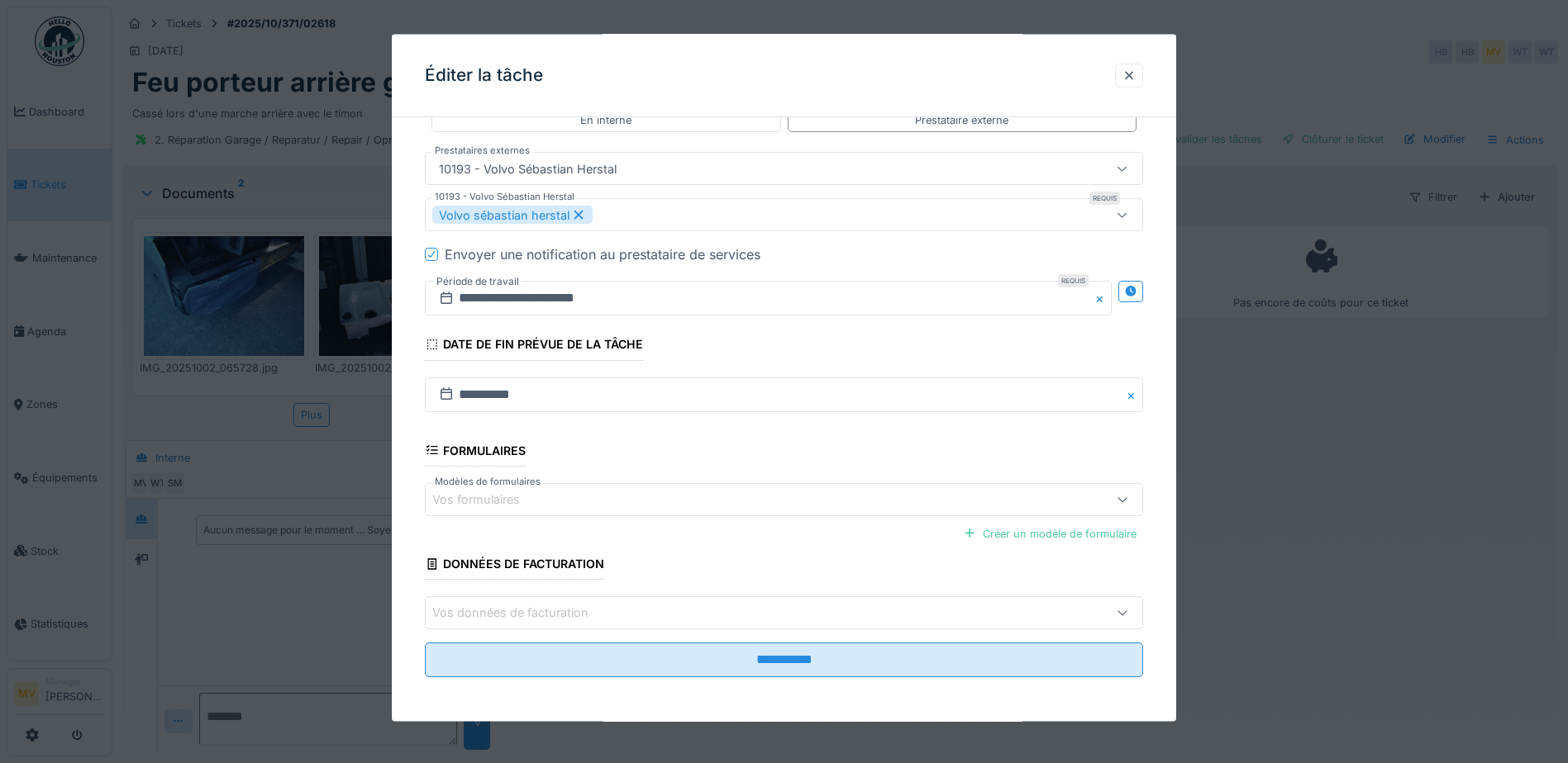
scroll to position [368, 0]
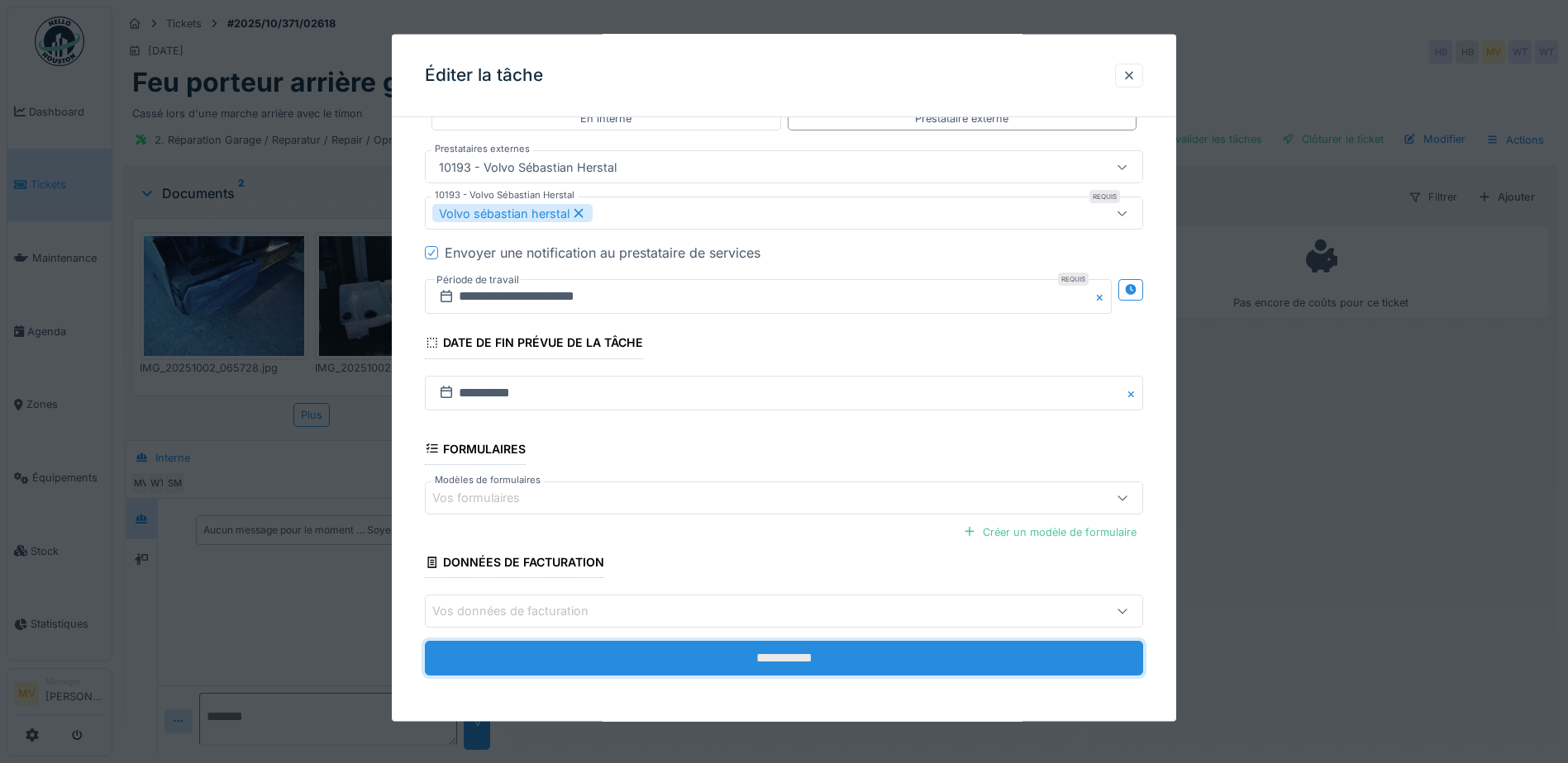
click at [838, 661] on input "**********" at bounding box center [784, 658] width 719 height 35
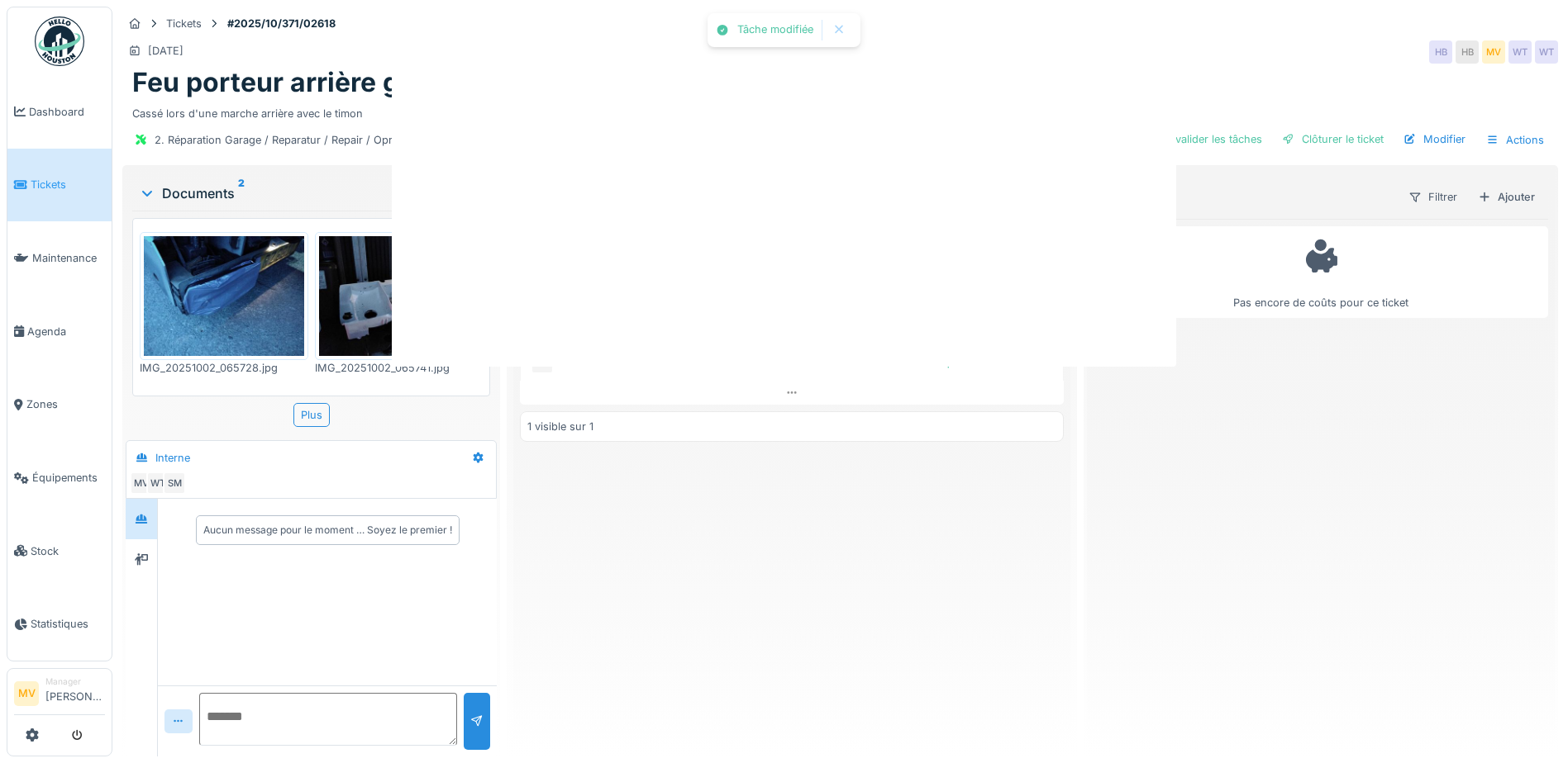
scroll to position [0, 0]
